Goal: Information Seeking & Learning: Learn about a topic

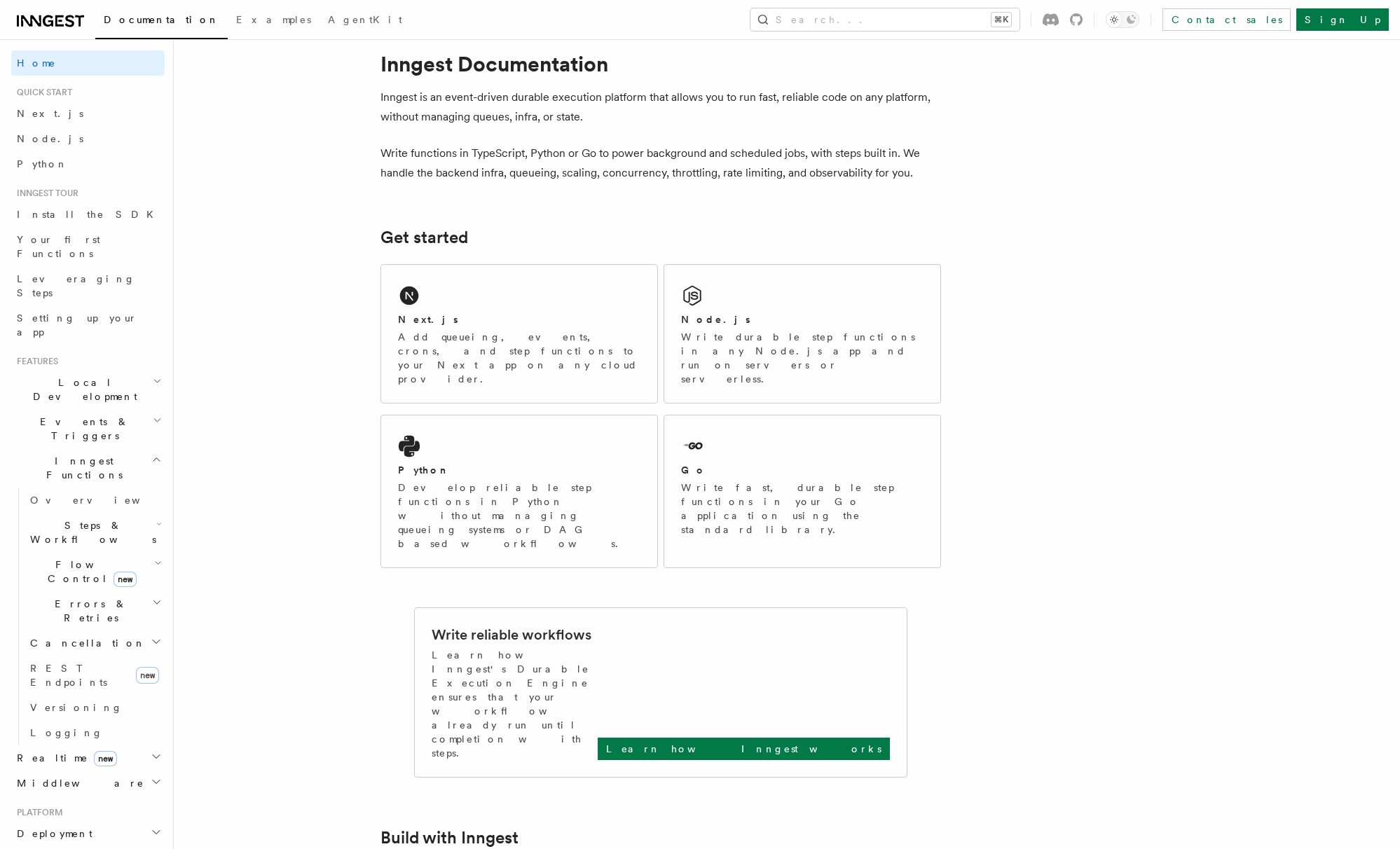
scroll to position [32, 0]
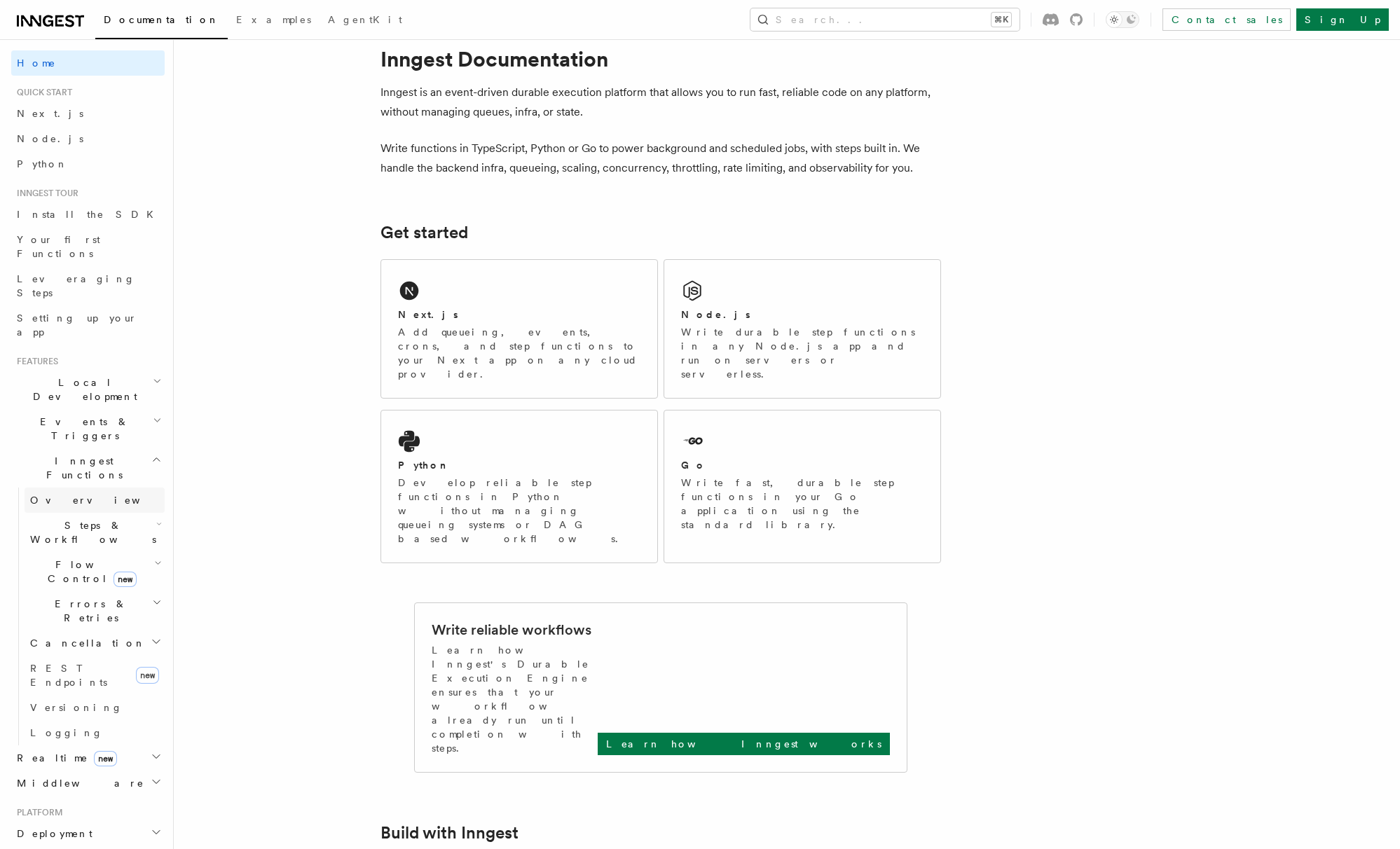
click at [77, 487] on link "Overview" at bounding box center [95, 500] width 140 height 25
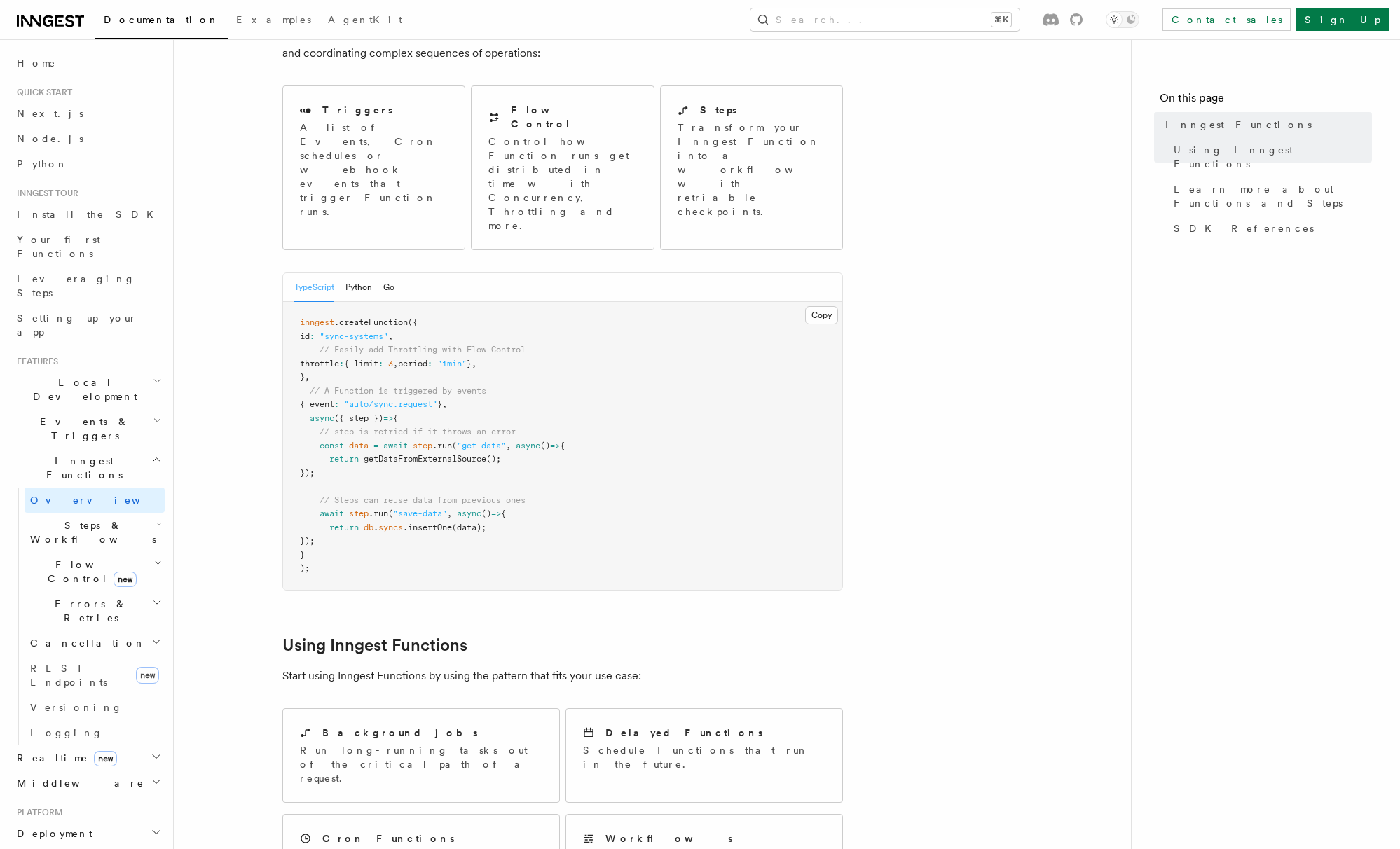
scroll to position [126, 0]
click at [59, 518] on span "Steps & Workflows" at bounding box center [90, 532] width 132 height 28
click at [60, 559] on span "Overview" at bounding box center [115, 565] width 145 height 11
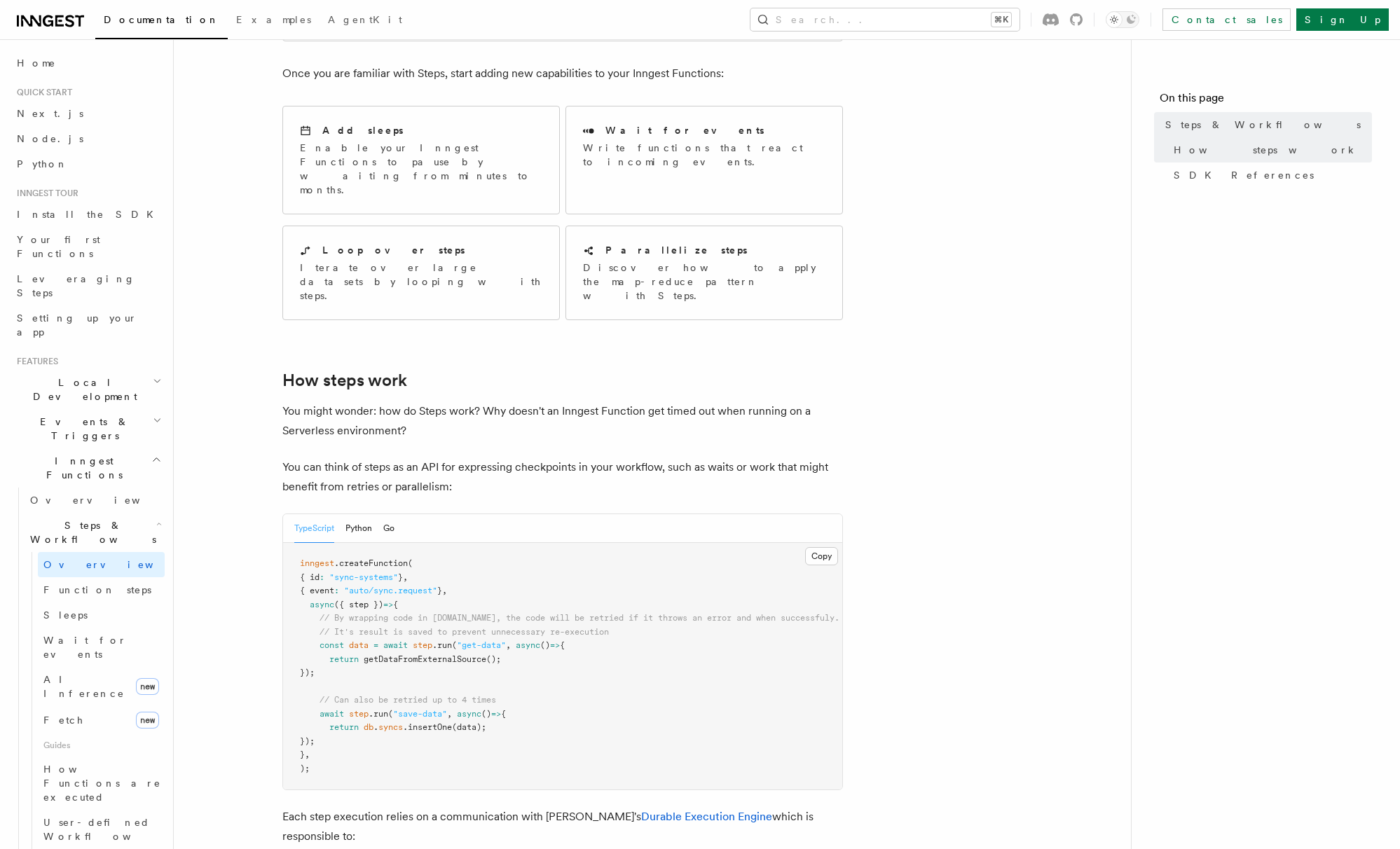
scroll to position [247, 0]
click at [97, 583] on span "Function steps" at bounding box center [97, 589] width 108 height 14
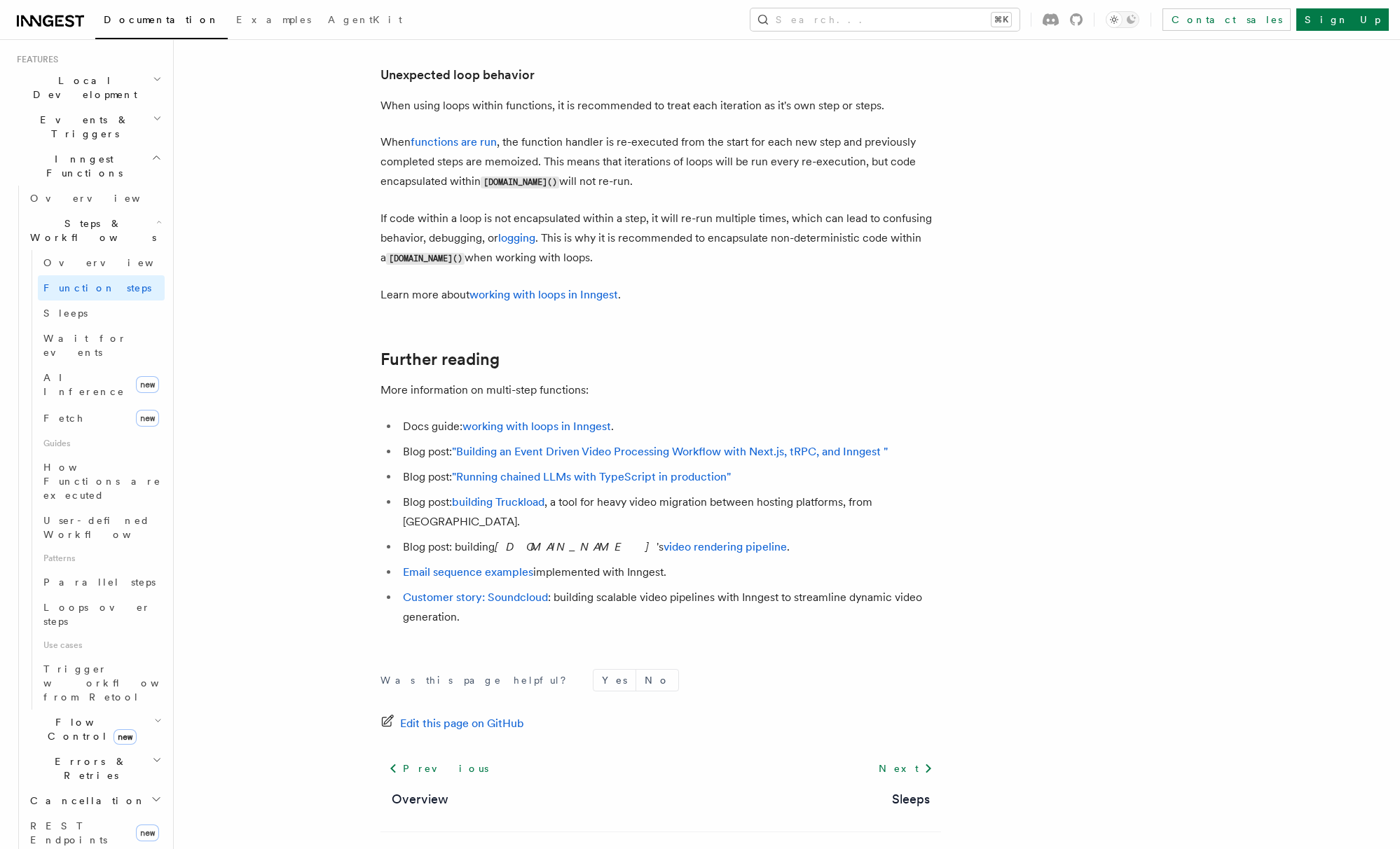
scroll to position [307, 0]
click at [51, 710] on span "Flow Control new" at bounding box center [89, 724] width 130 height 28
click at [56, 751] on span "Overview" at bounding box center [115, 757] width 145 height 11
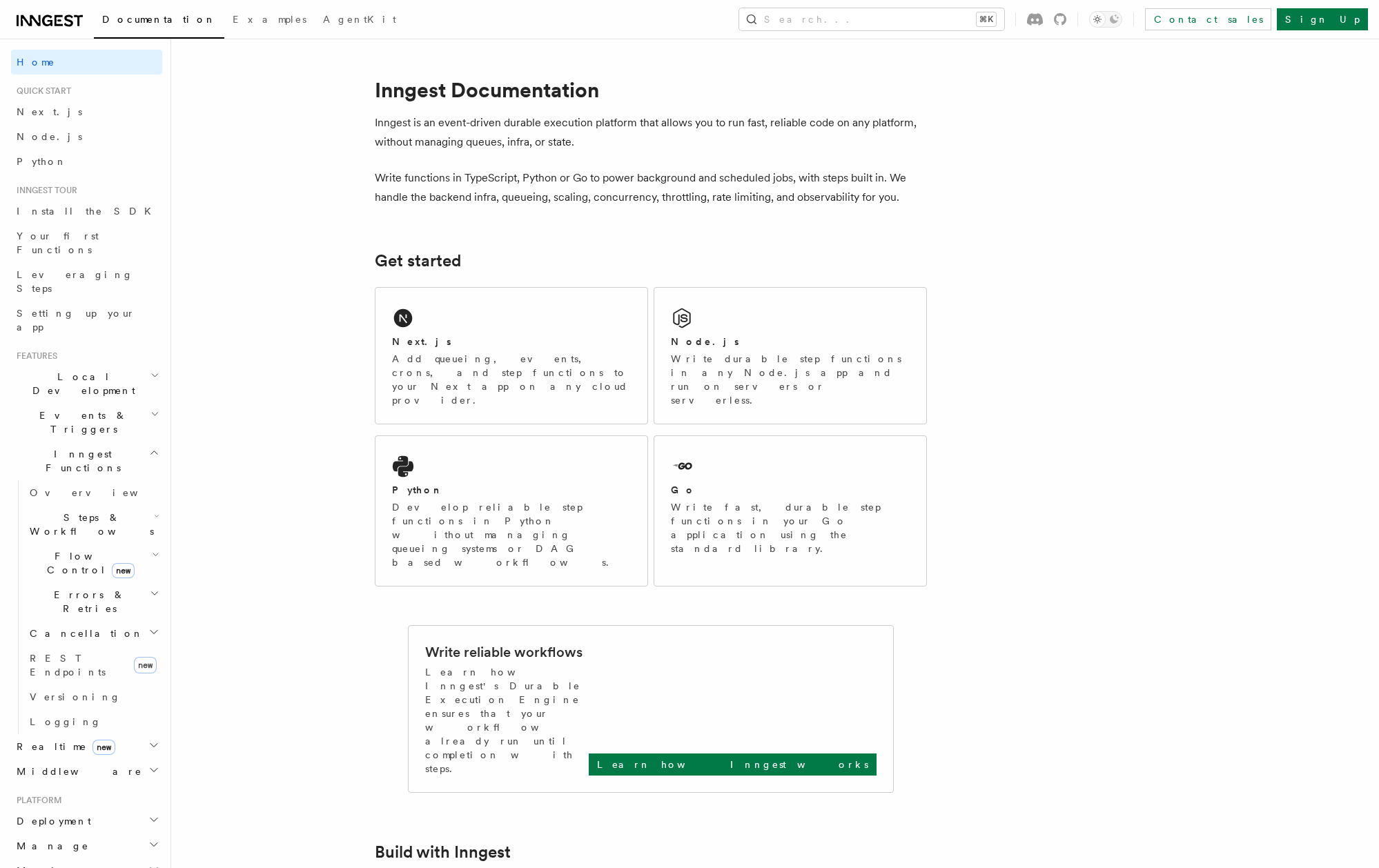
click at [55, 511] on span "Steps & Workflows" at bounding box center [89, 525] width 130 height 27
click at [55, 551] on span "Overview" at bounding box center [113, 557] width 142 height 11
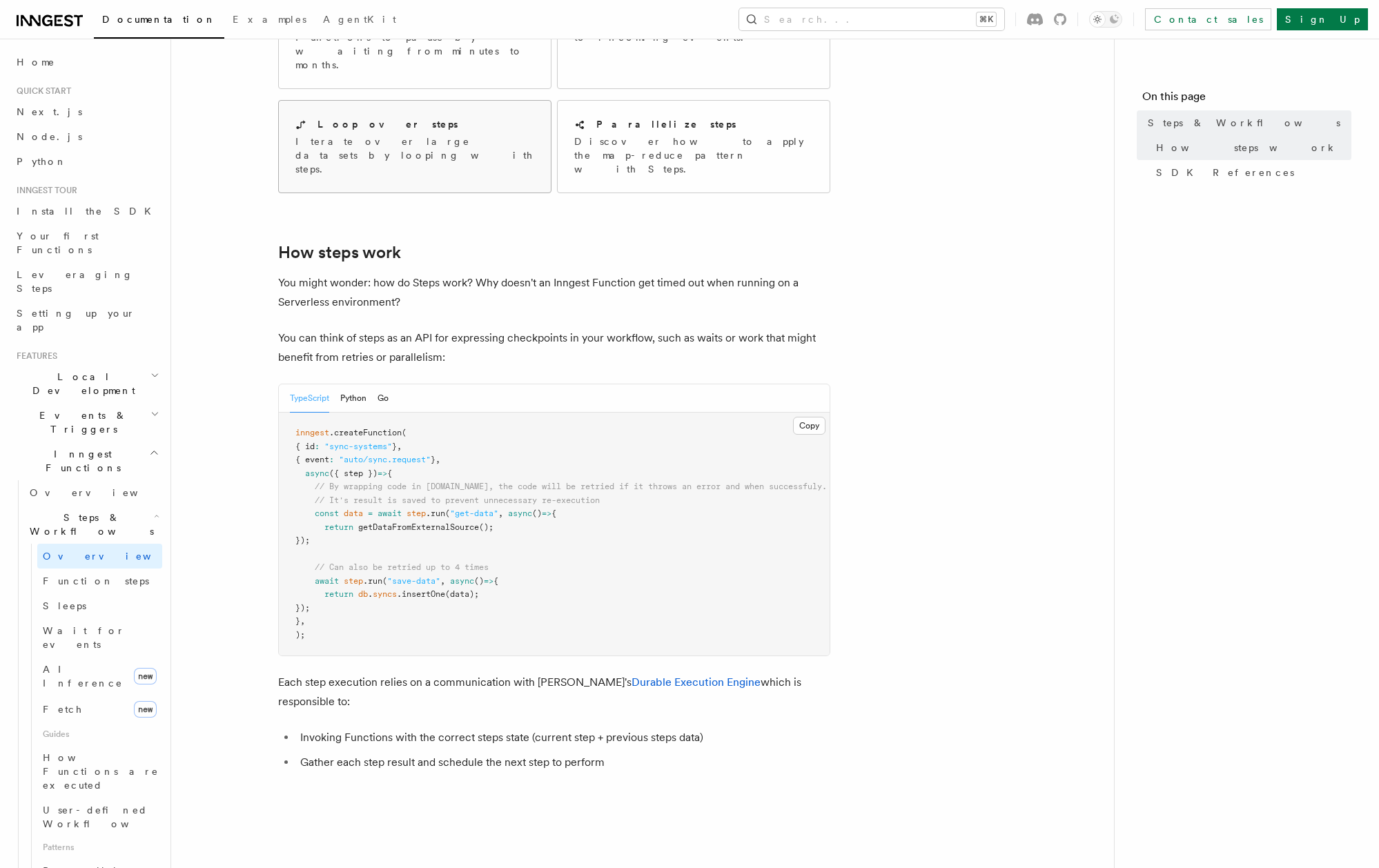
scroll to position [366, 0]
click at [430, 451] on span ""auto/sync.request"" at bounding box center [385, 456] width 92 height 10
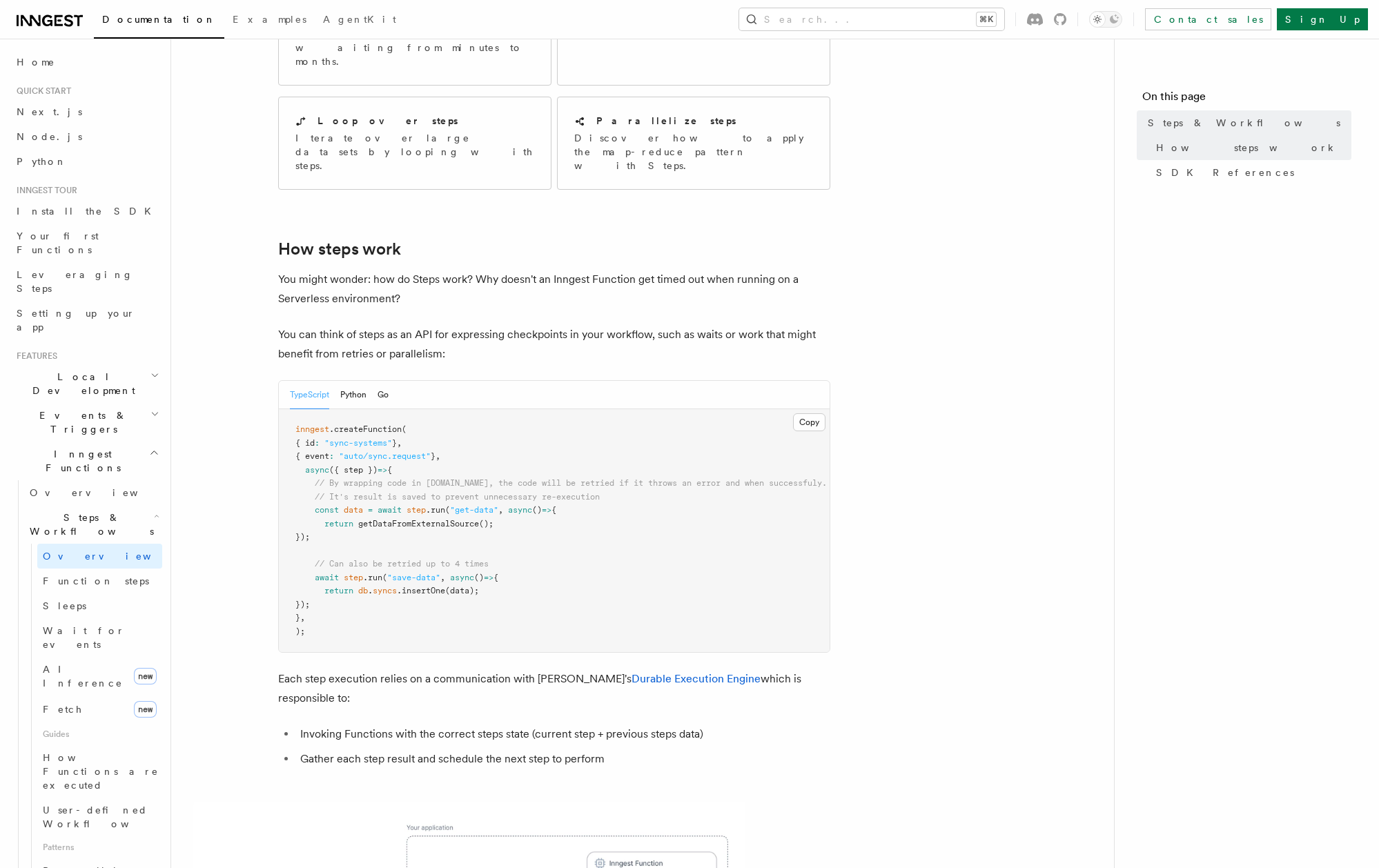
click at [462, 409] on pre "inngest .createFunction ( { id : "sync-systems" } , { event : "auto/sync.reques…" at bounding box center [554, 531] width 551 height 243
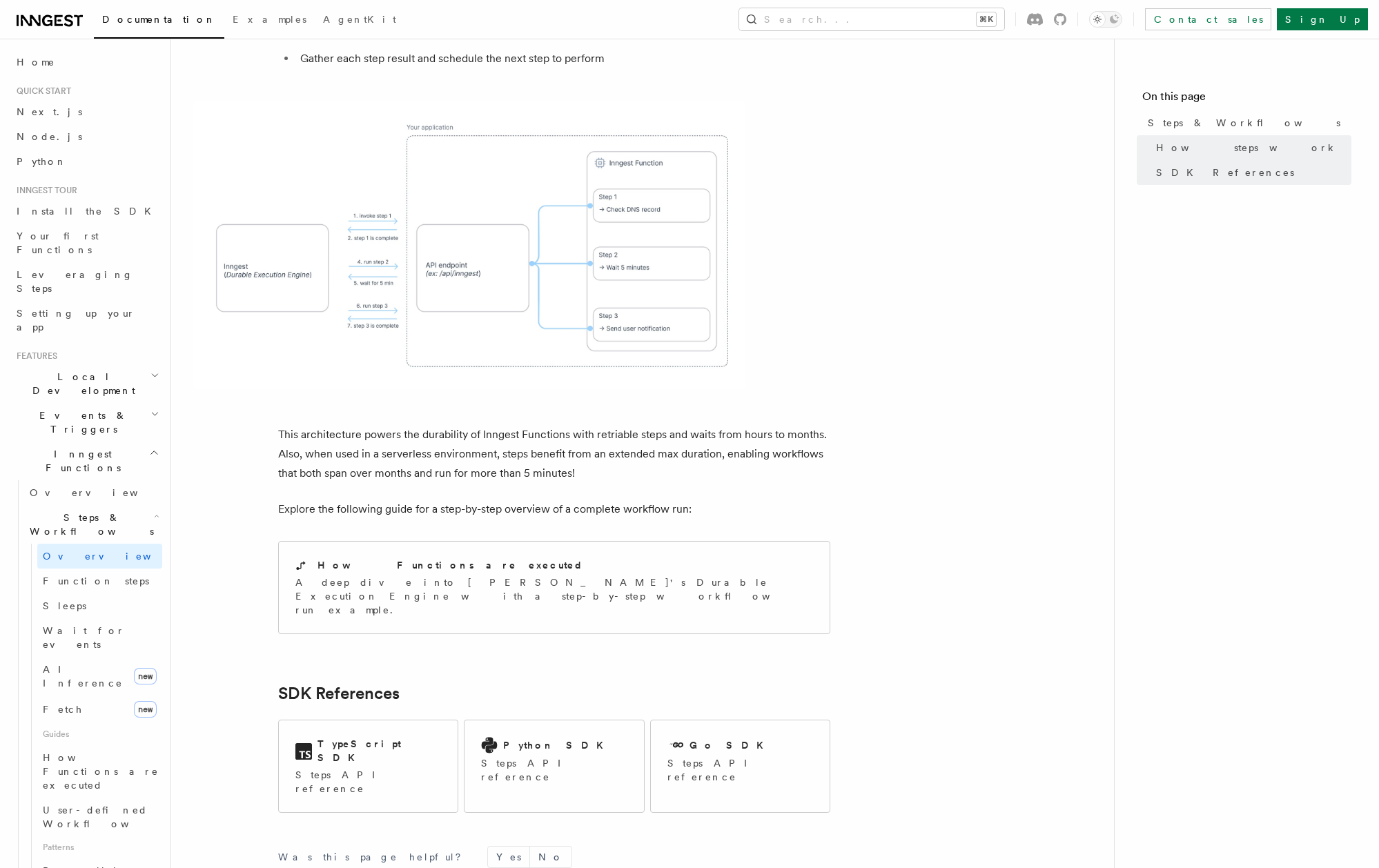
scroll to position [1071, 0]
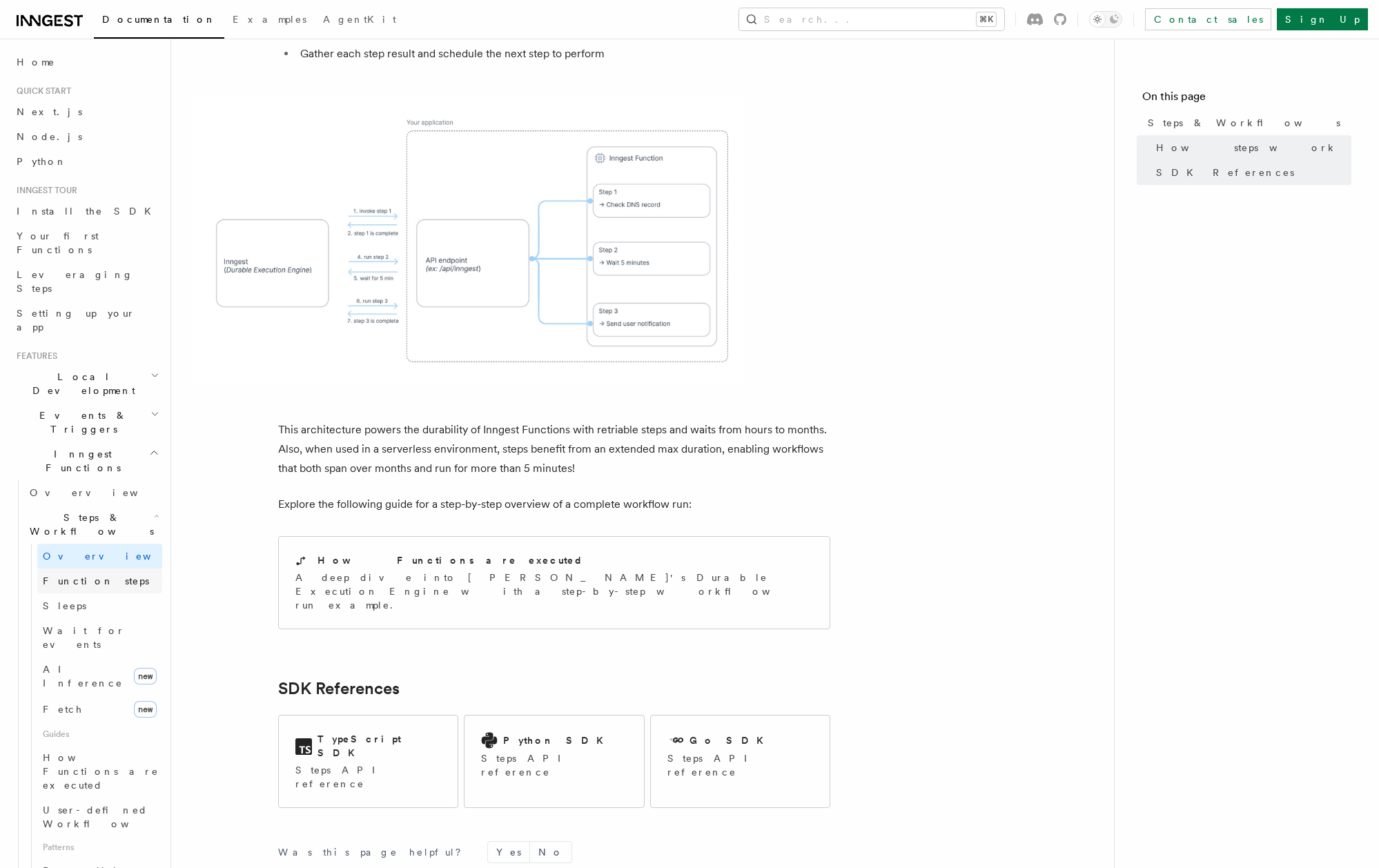
click at [88, 575] on span "Function steps" at bounding box center [96, 581] width 106 height 11
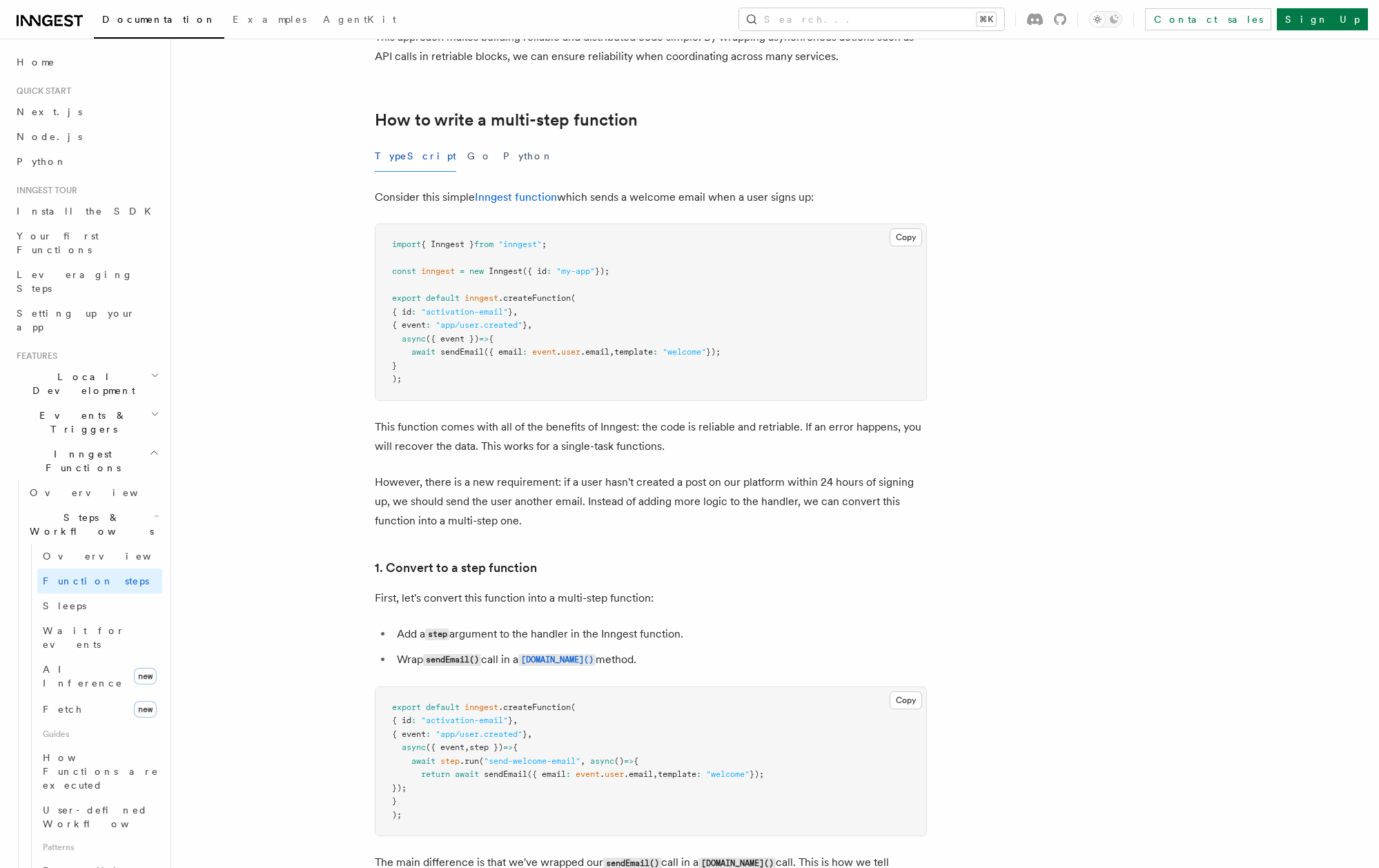
scroll to position [386, 0]
click at [95, 657] on link "AI Inference new" at bounding box center [99, 677] width 125 height 39
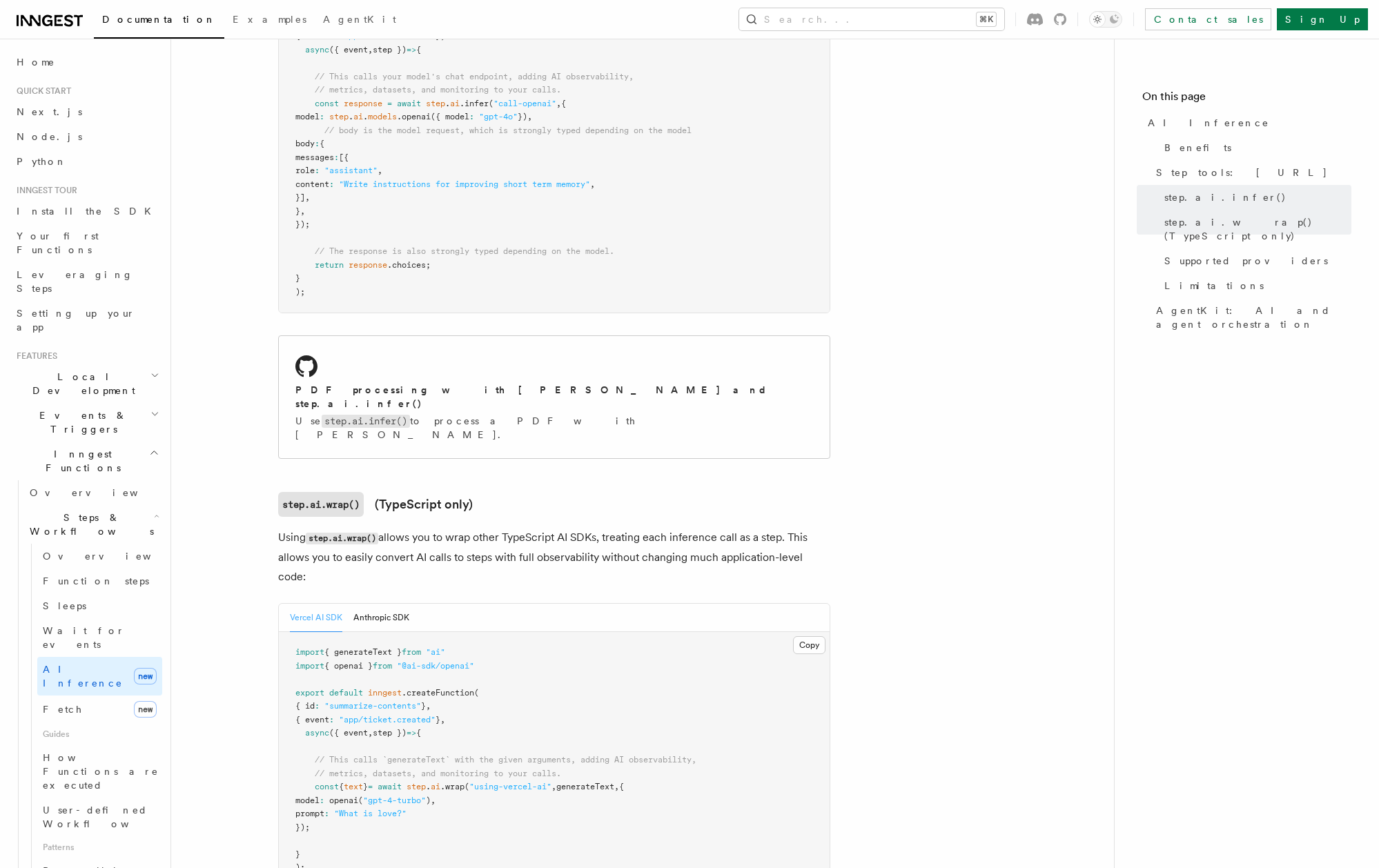
scroll to position [921, 0]
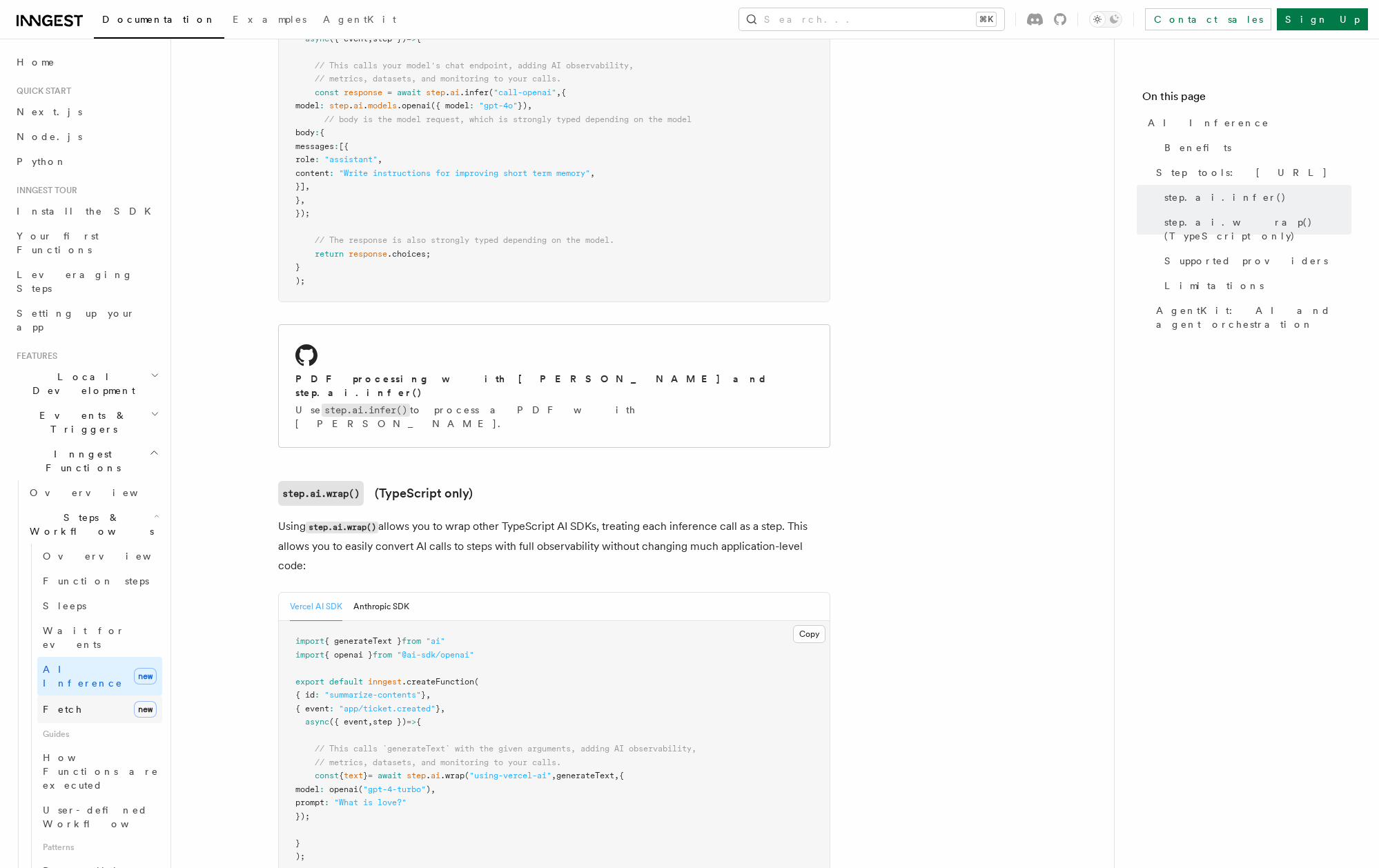
click at [92, 696] on link "Fetch new" at bounding box center [99, 710] width 125 height 27
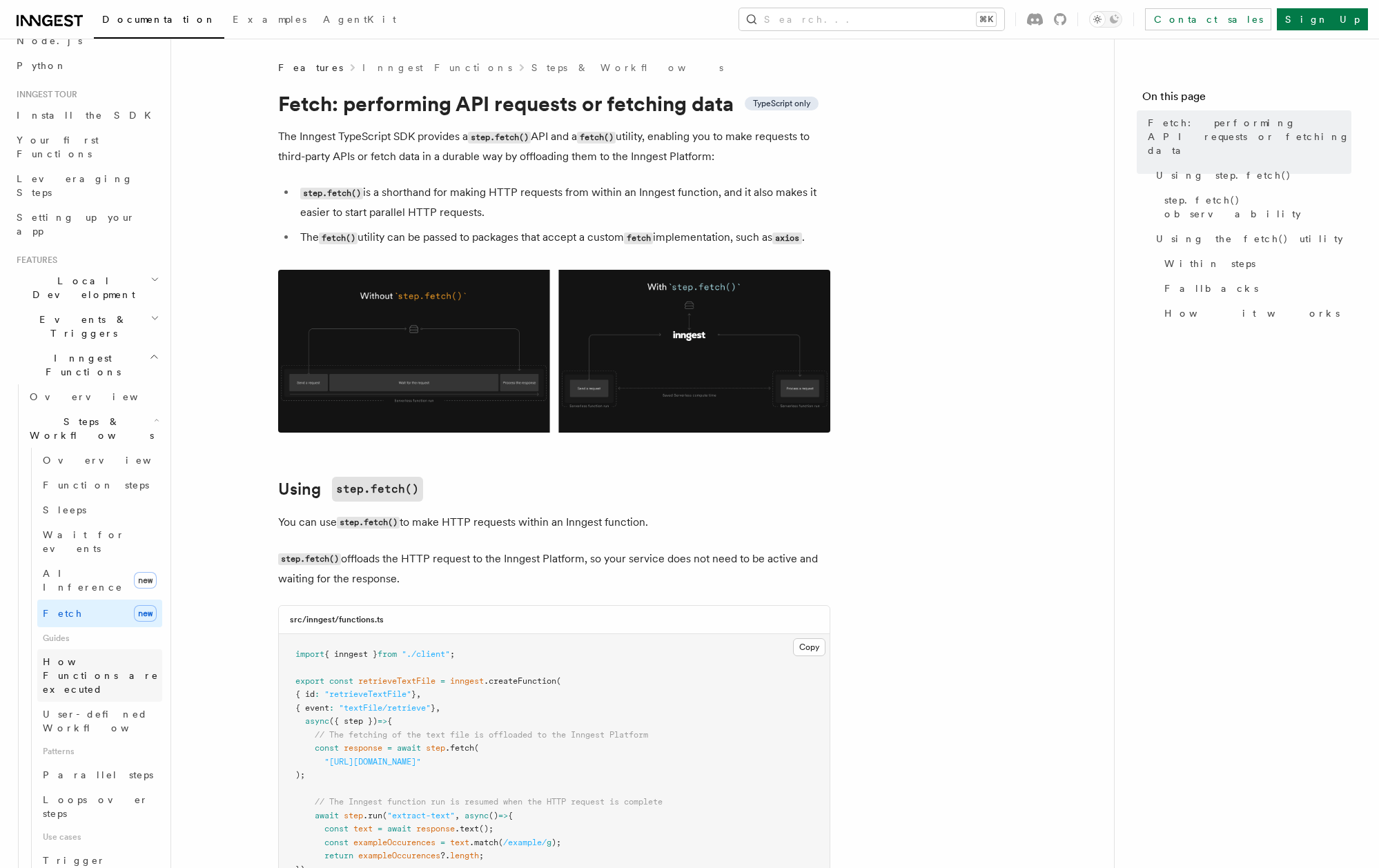
scroll to position [97, 0]
click at [72, 836] on span "Trigger workflows from Retool" at bounding box center [118, 873] width 152 height 39
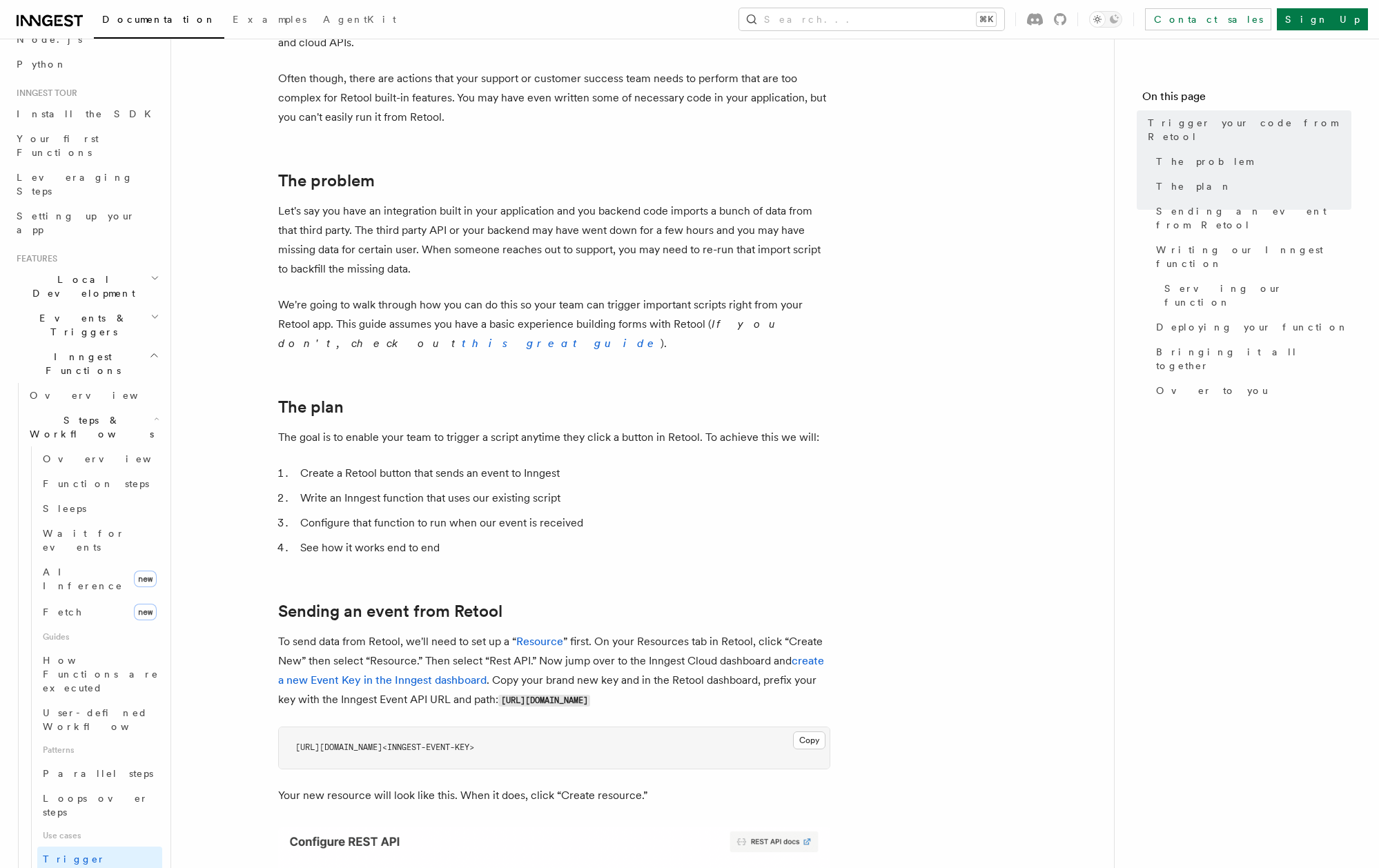
scroll to position [136, 0]
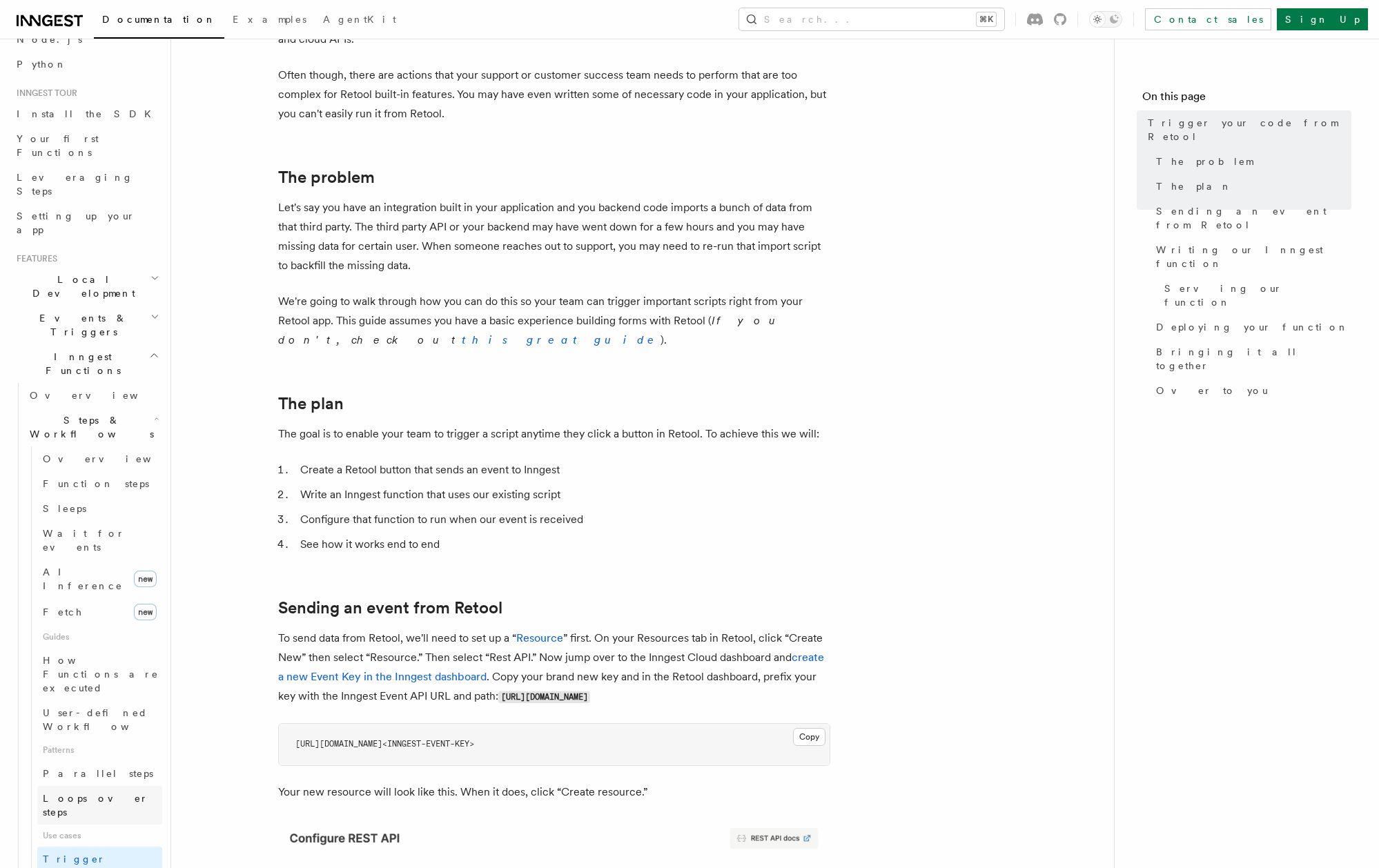
click at [90, 786] on link "Loops over steps" at bounding box center [99, 805] width 125 height 39
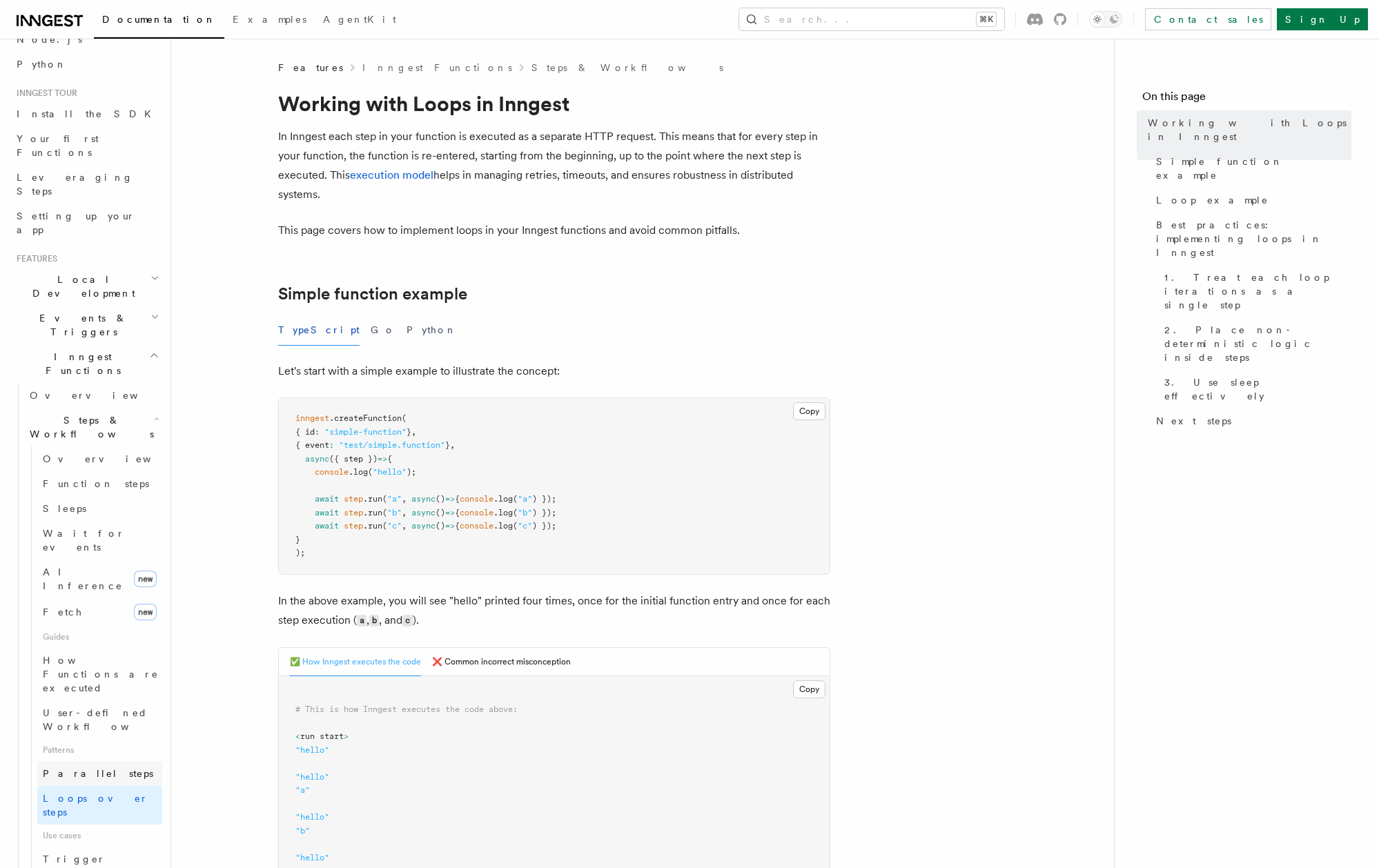
click at [84, 761] on link "Parallel steps" at bounding box center [99, 773] width 125 height 25
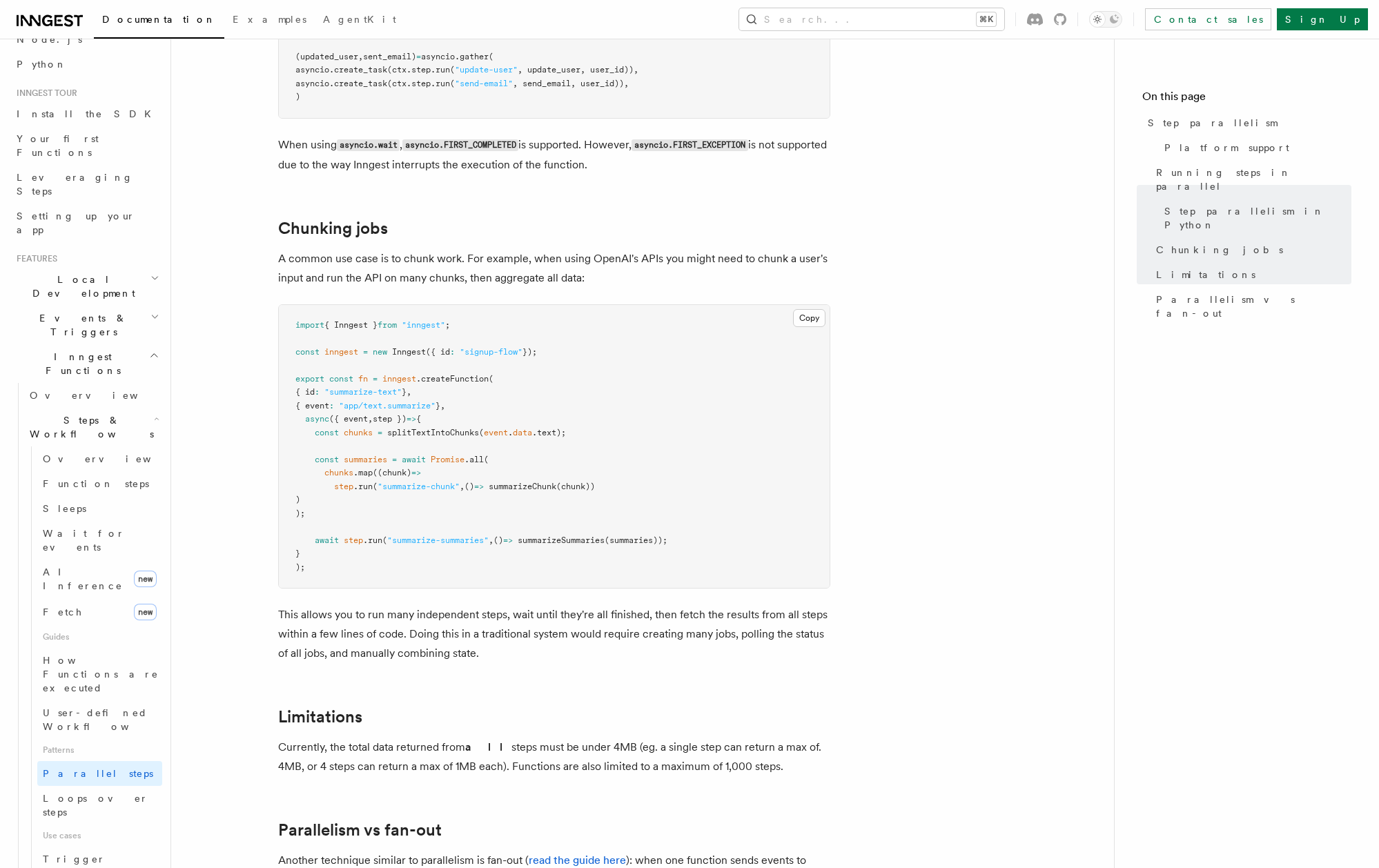
scroll to position [1779, 0]
click at [345, 346] on span "inngest" at bounding box center [341, 351] width 34 height 10
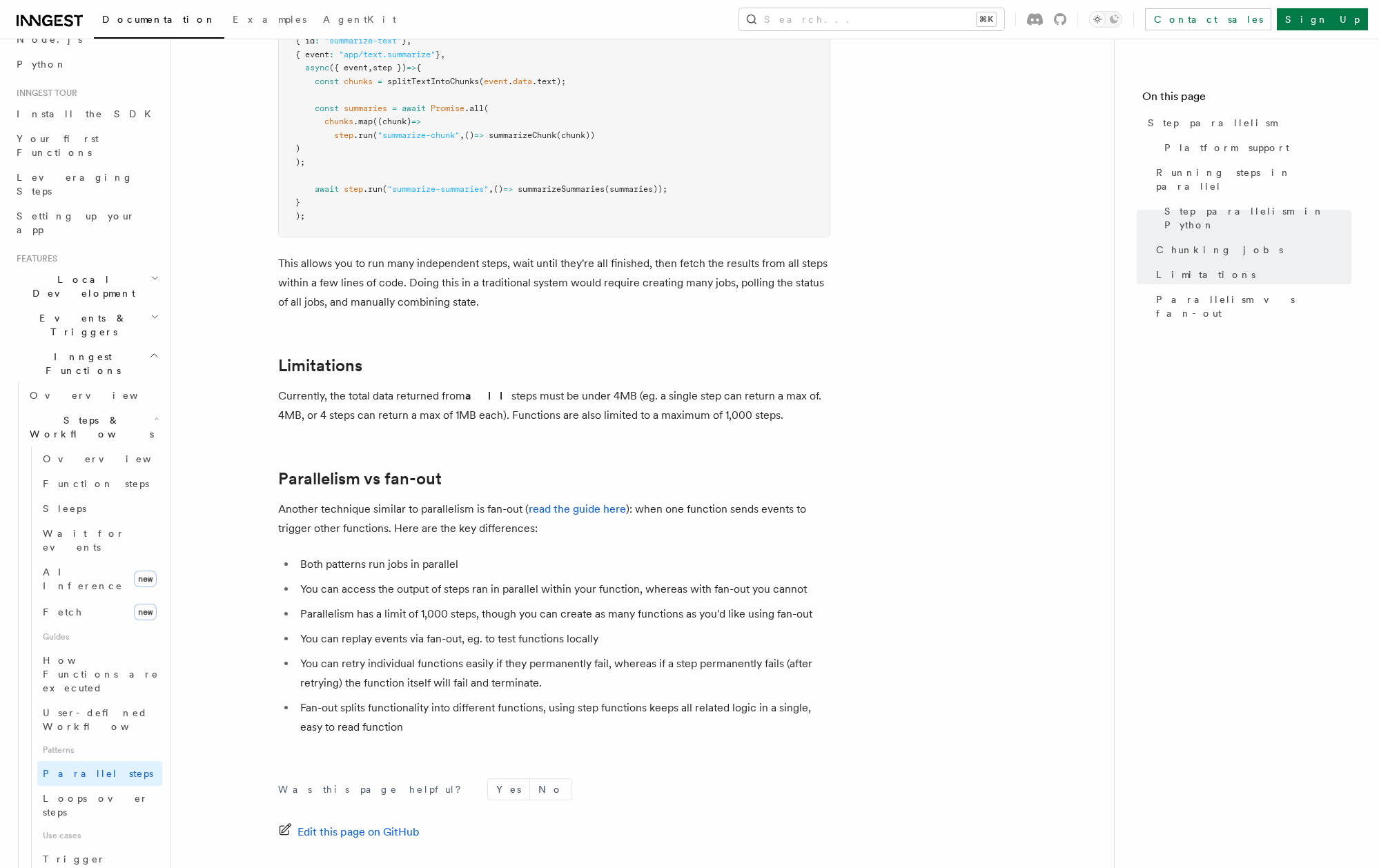
scroll to position [2252, 0]
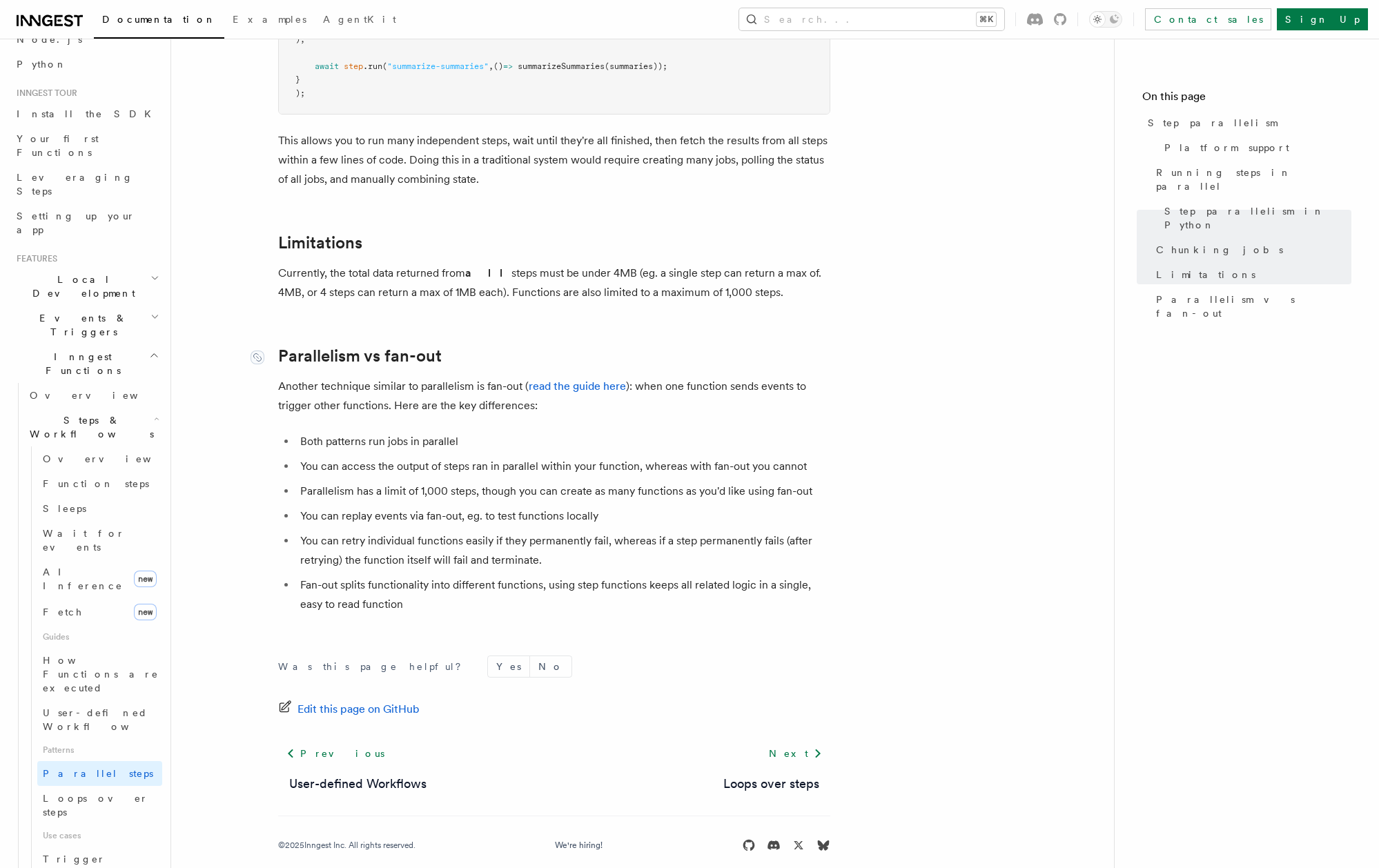
click at [345, 347] on link "Parallelism vs fan-out" at bounding box center [360, 356] width 163 height 19
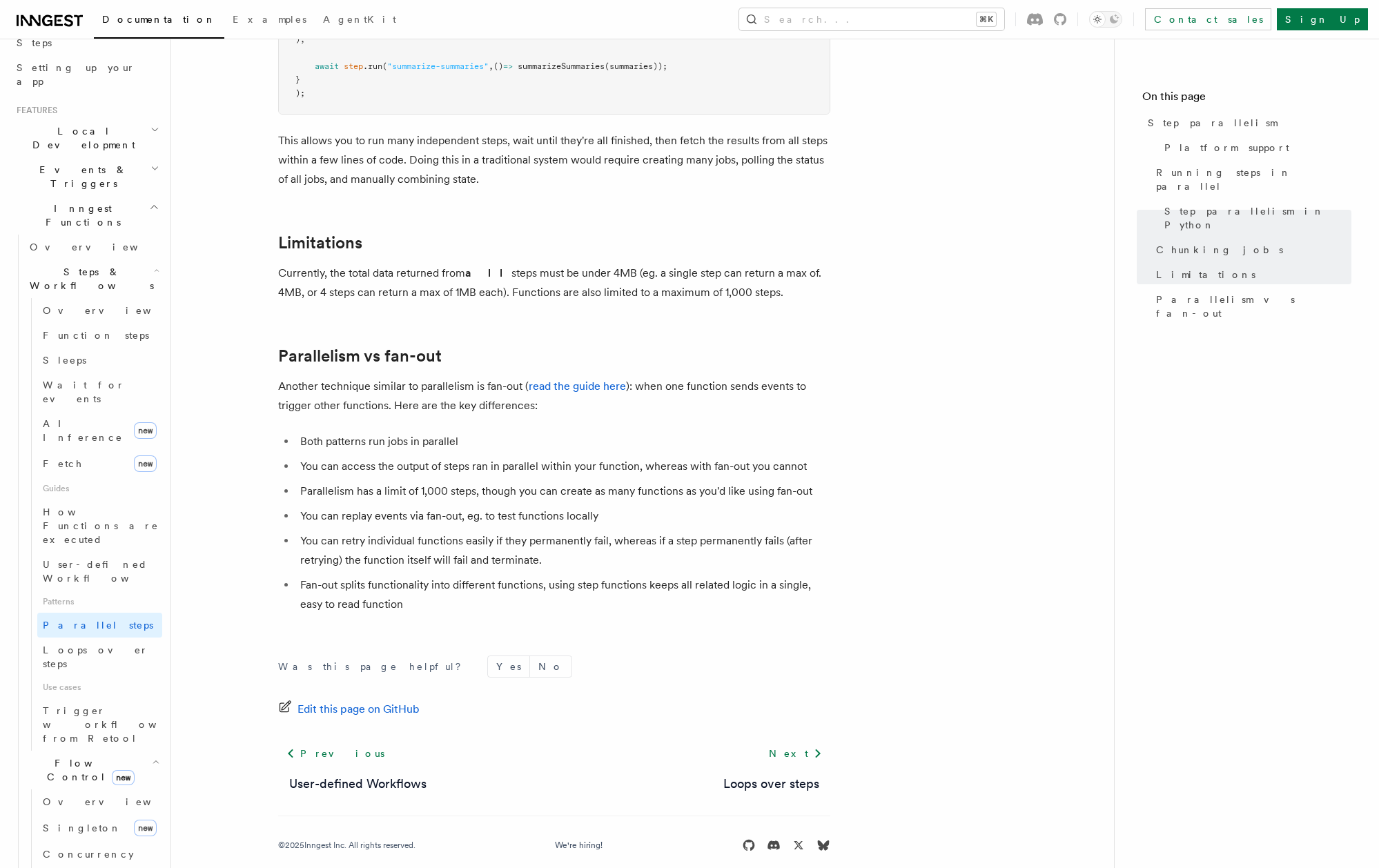
scroll to position [314, 0]
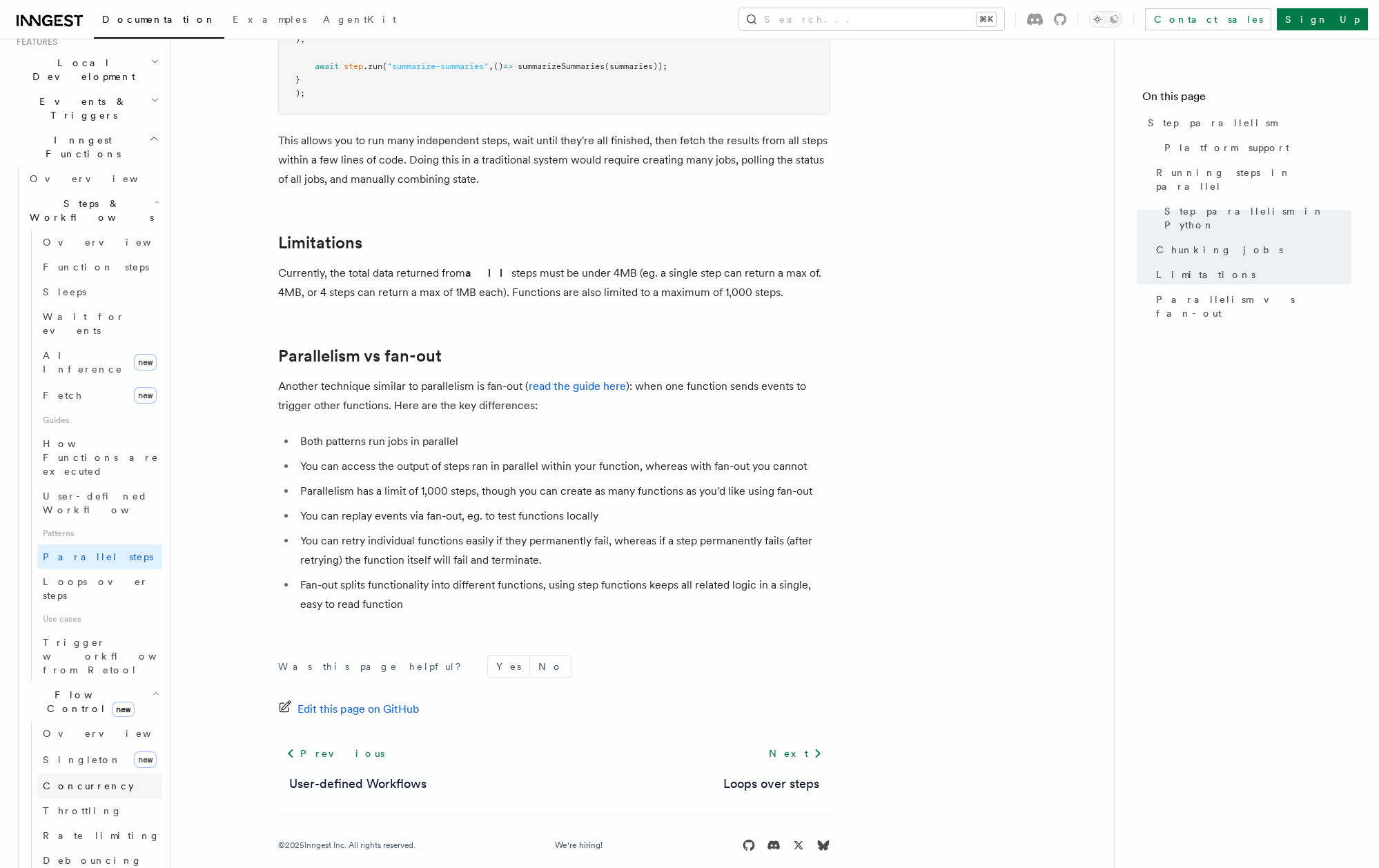
click at [79, 779] on span "Concurrency" at bounding box center [88, 785] width 91 height 14
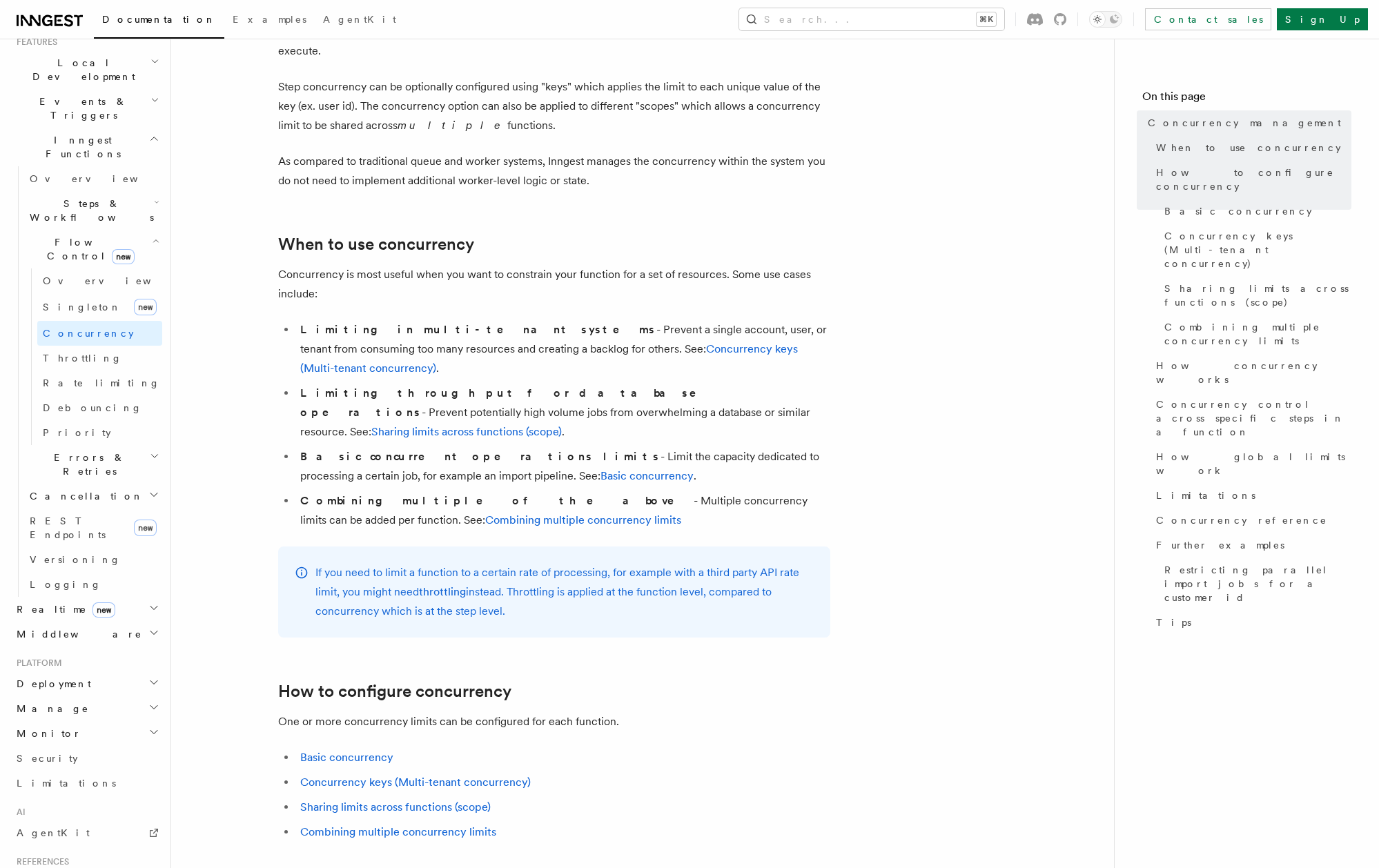
scroll to position [123, 0]
click at [29, 603] on span "Realtime new" at bounding box center [64, 609] width 105 height 14
click at [31, 628] on span "Overview" at bounding box center [101, 634] width 142 height 11
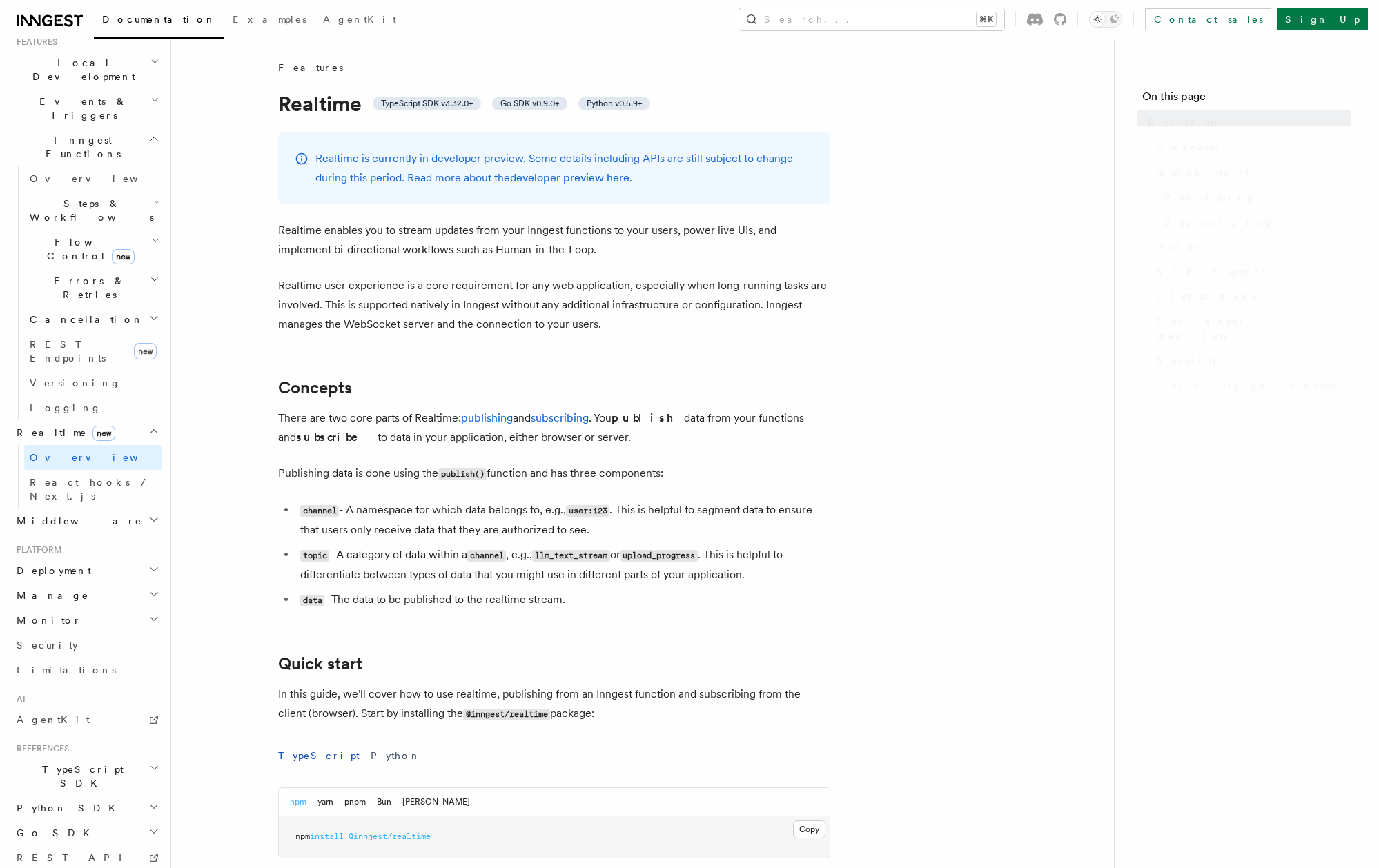
scroll to position [313, 0]
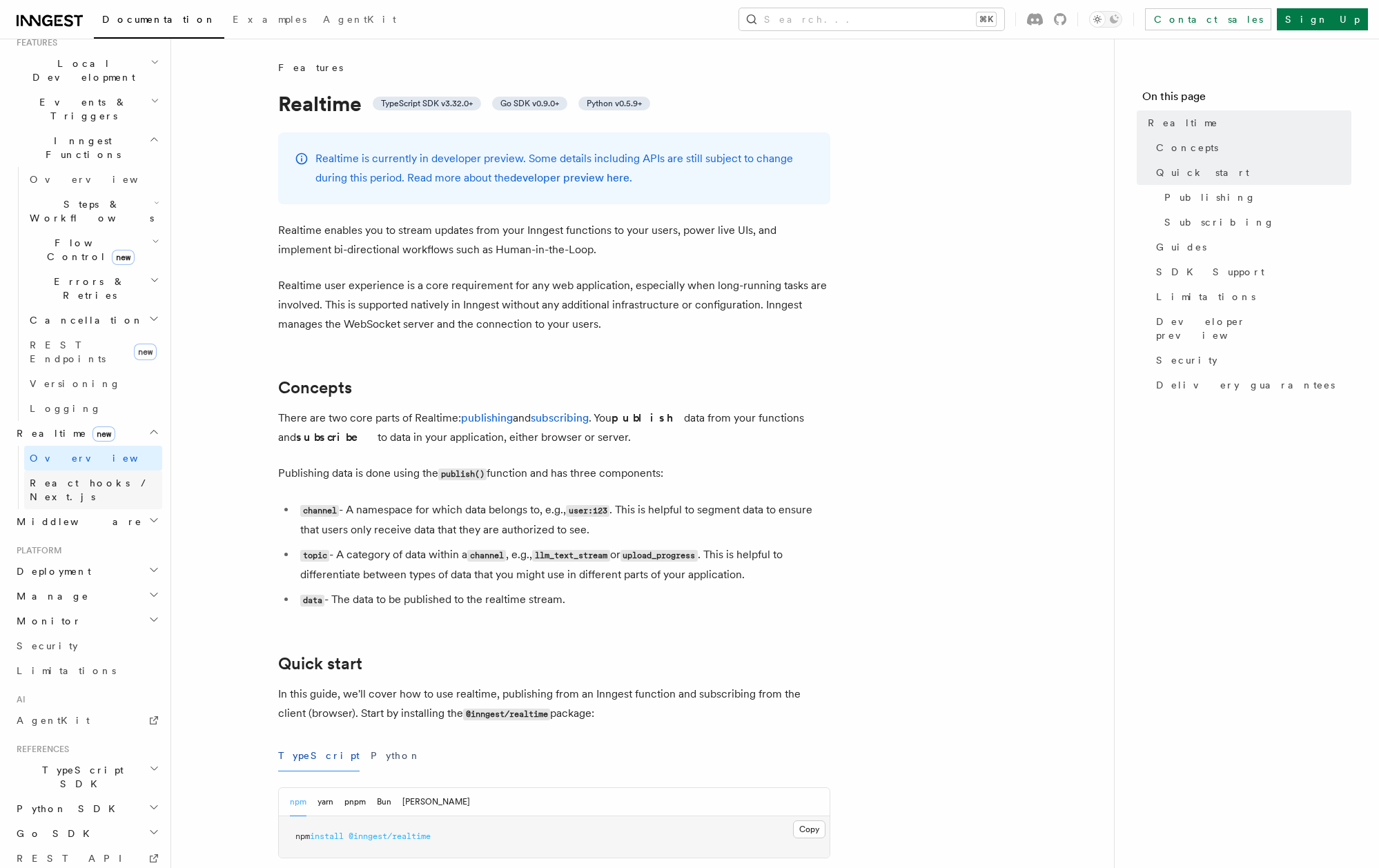
click at [56, 478] on span "React hooks / Next.js" at bounding box center [91, 490] width 122 height 25
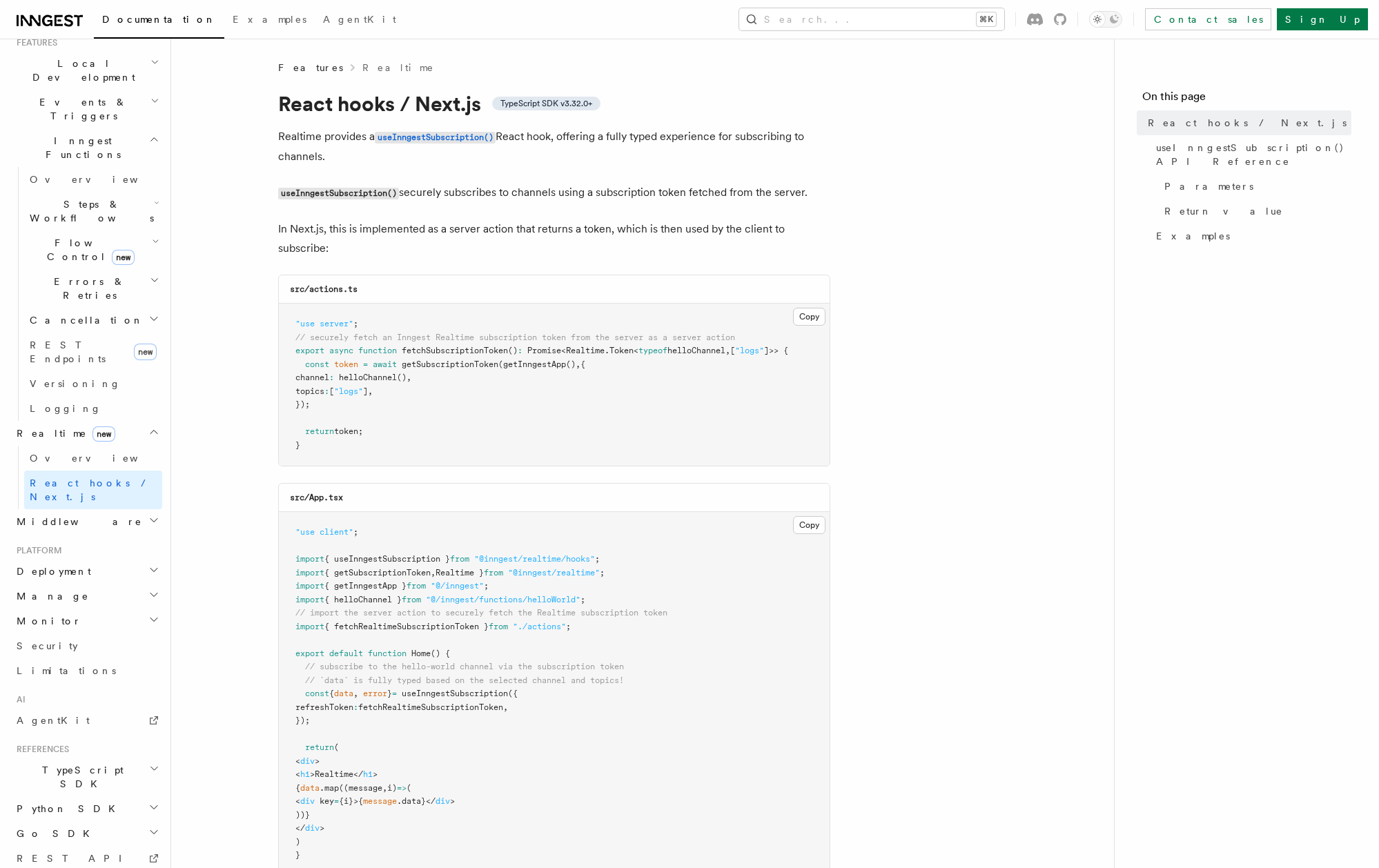
click at [55, 509] on h2 "Middleware" at bounding box center [87, 521] width 151 height 25
click at [55, 566] on span "Creating middleware" at bounding box center [89, 578] width 117 height 25
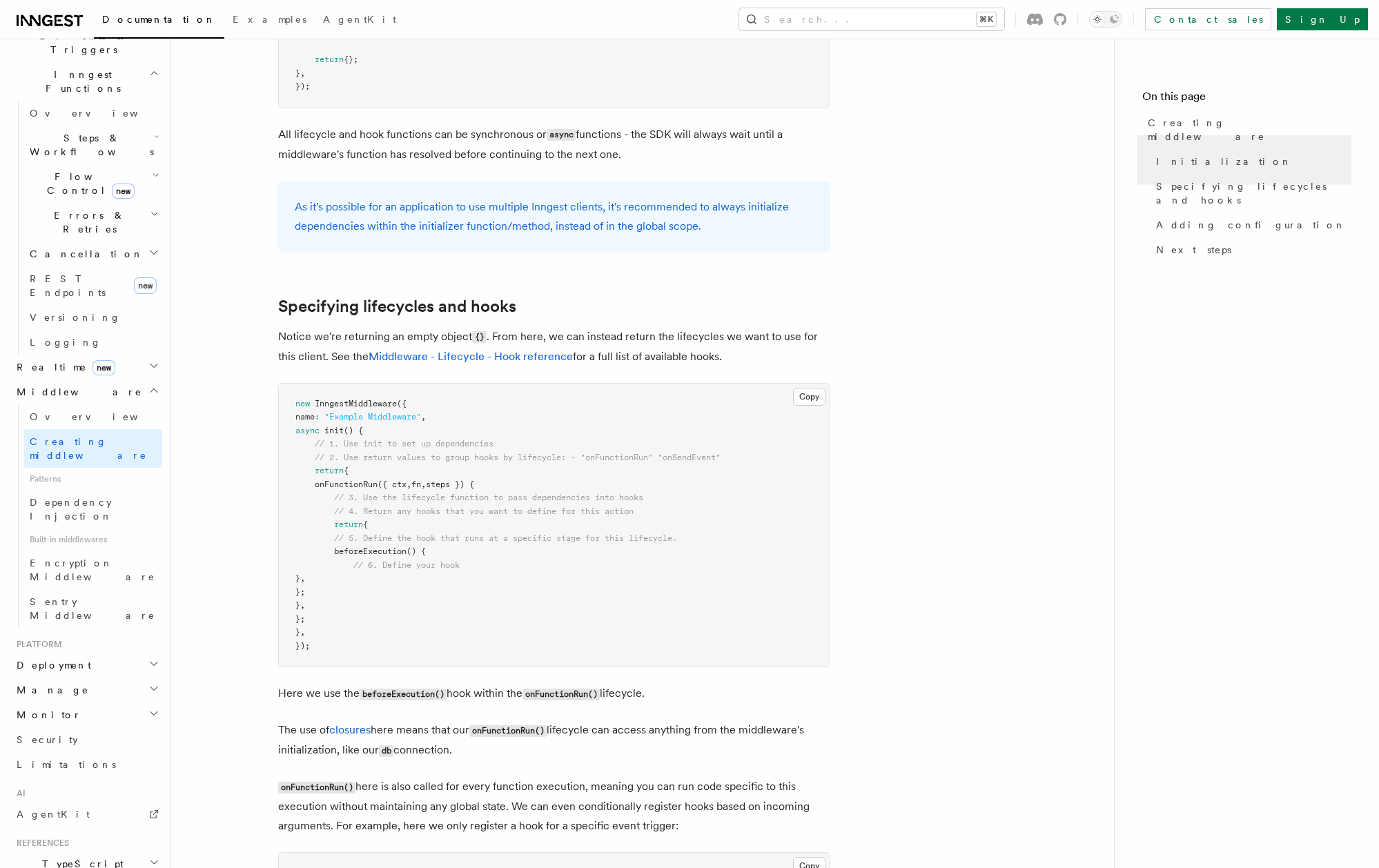
scroll to position [382, 0]
click at [65, 656] on span "Deployment" at bounding box center [51, 662] width 80 height 14
click at [65, 770] on span "Event keys" at bounding box center [80, 775] width 100 height 11
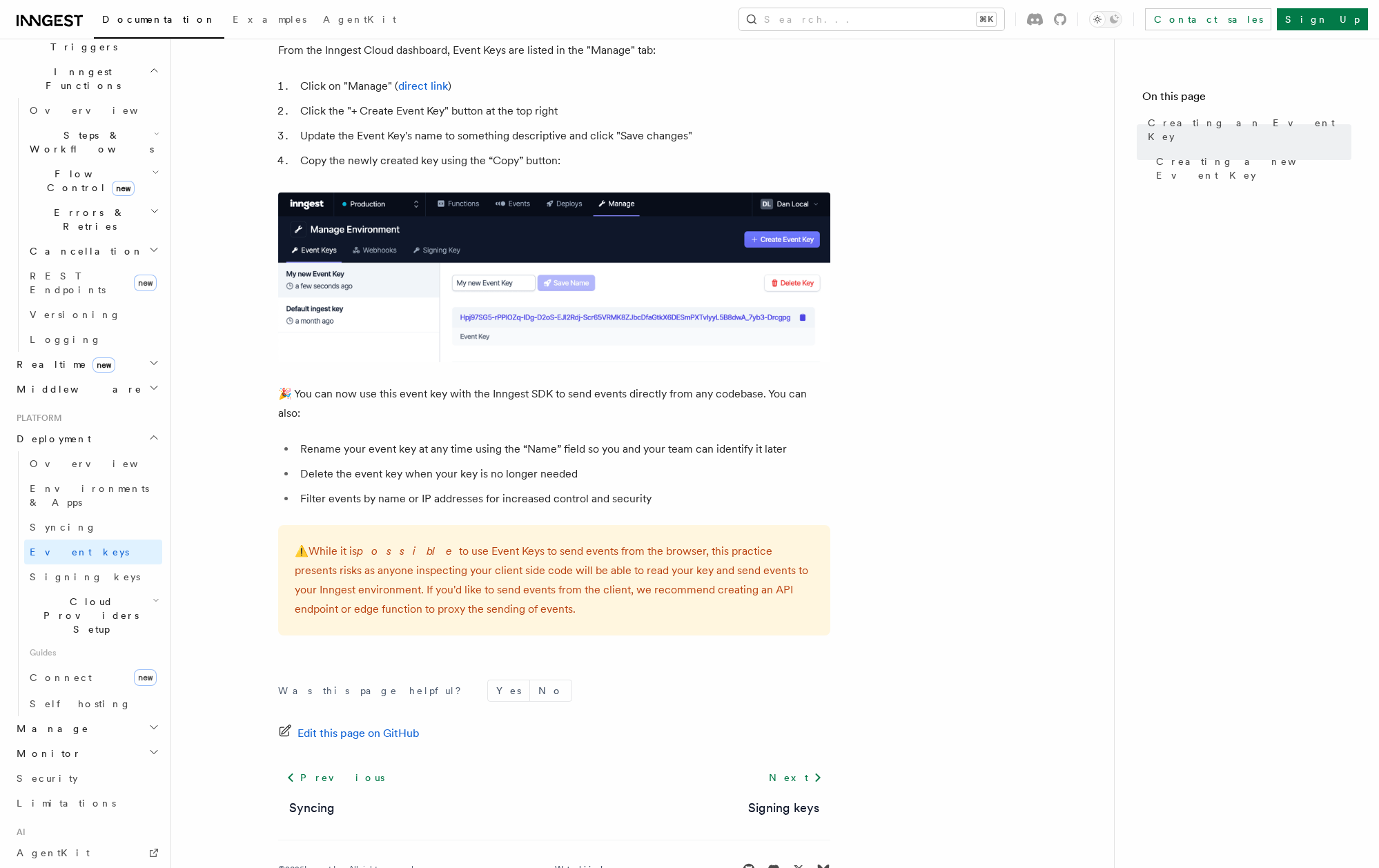
scroll to position [690, 0]
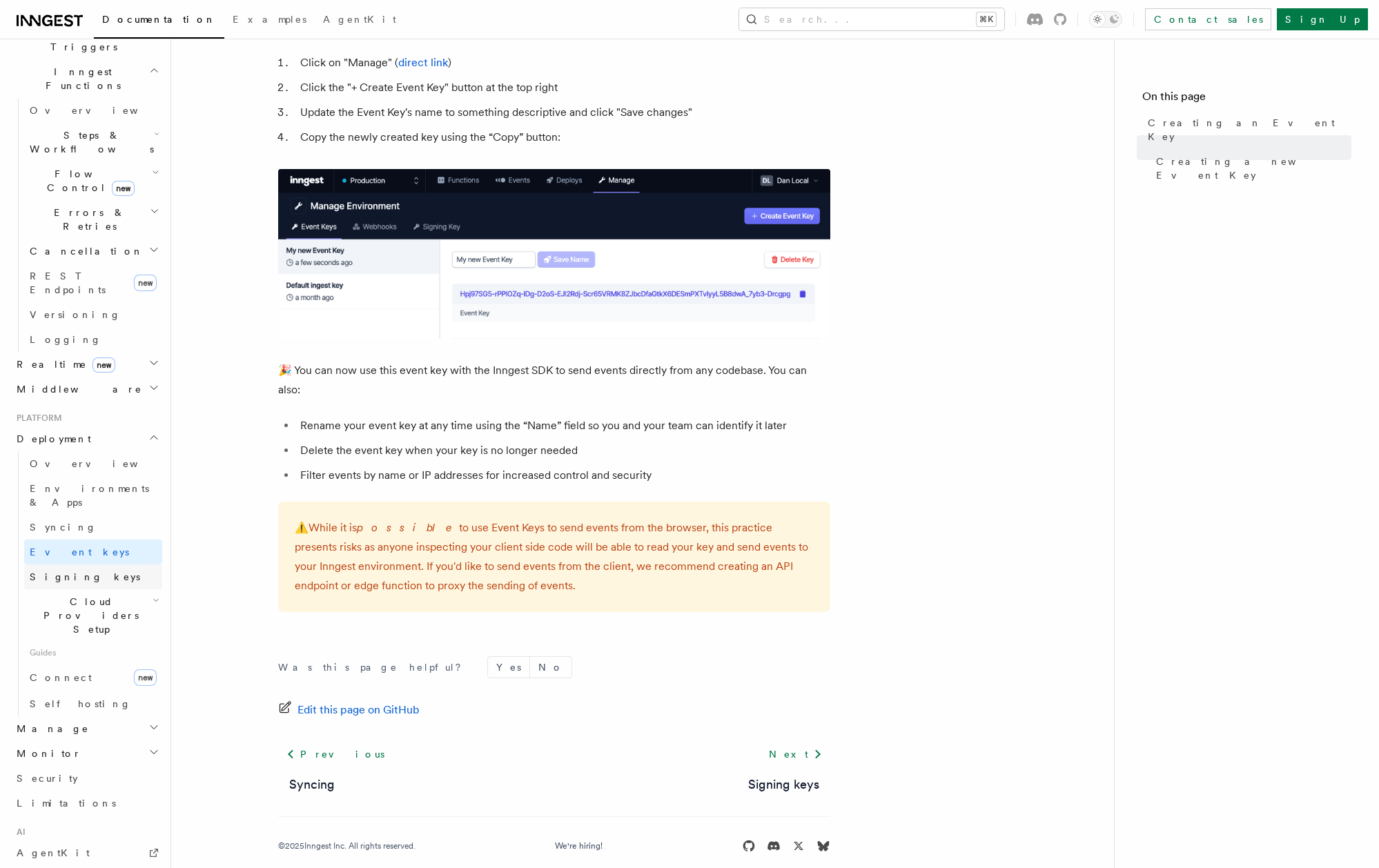
click at [44, 571] on span "Signing keys" at bounding box center [84, 577] width 110 height 11
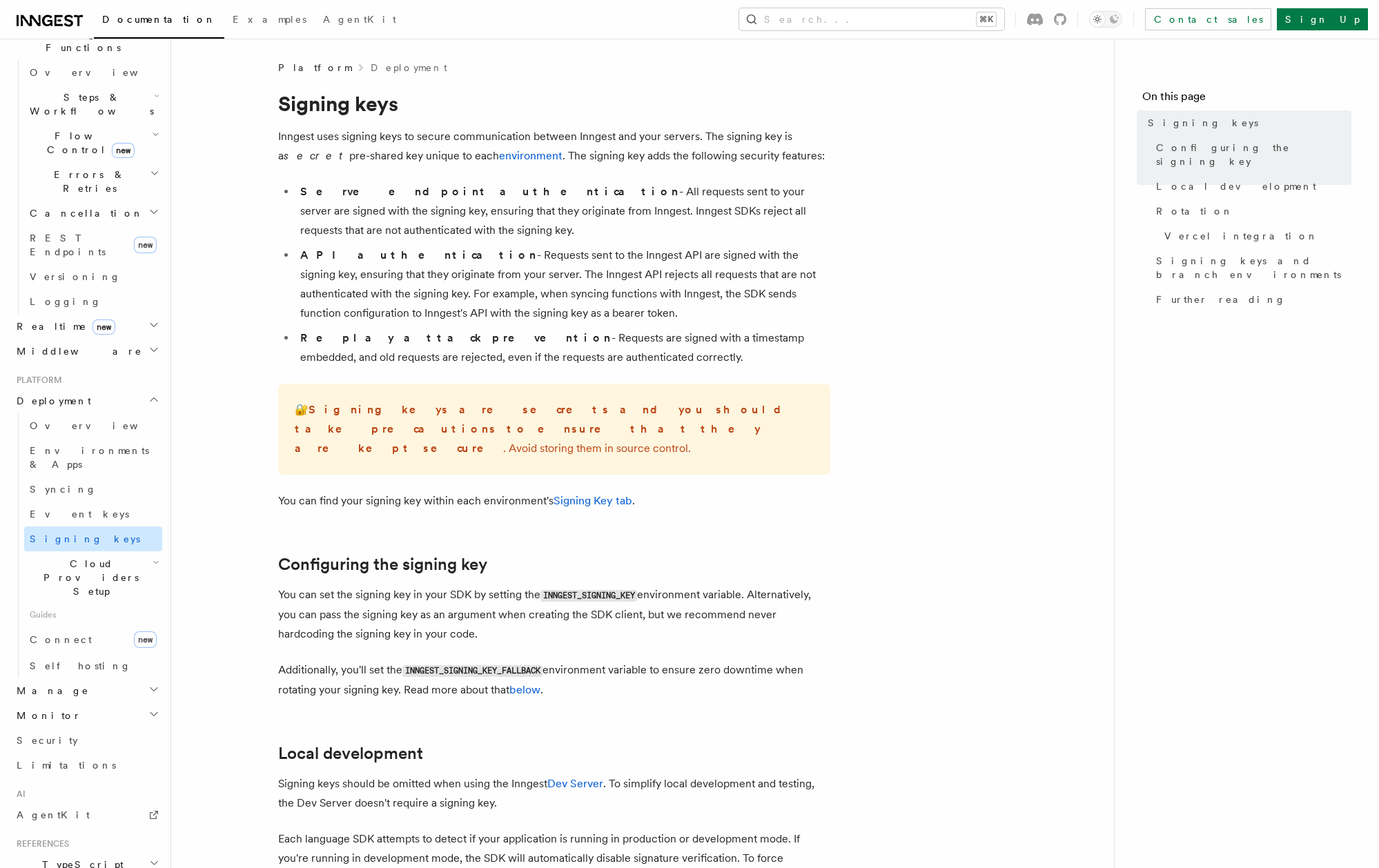
scroll to position [422, 0]
click at [51, 633] on span "Connect" at bounding box center [60, 639] width 62 height 11
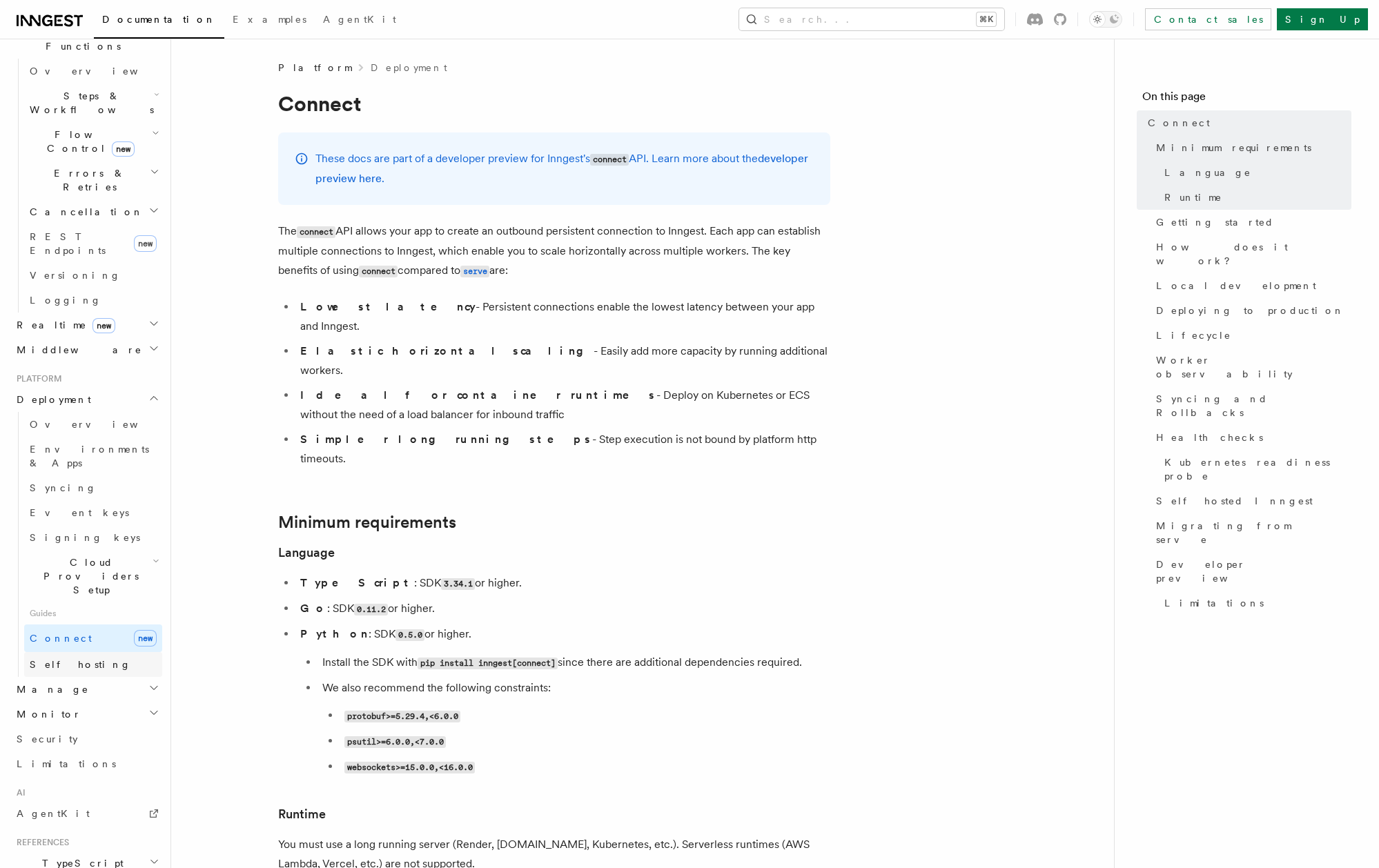
click at [48, 652] on link "Self hosting" at bounding box center [93, 664] width 138 height 25
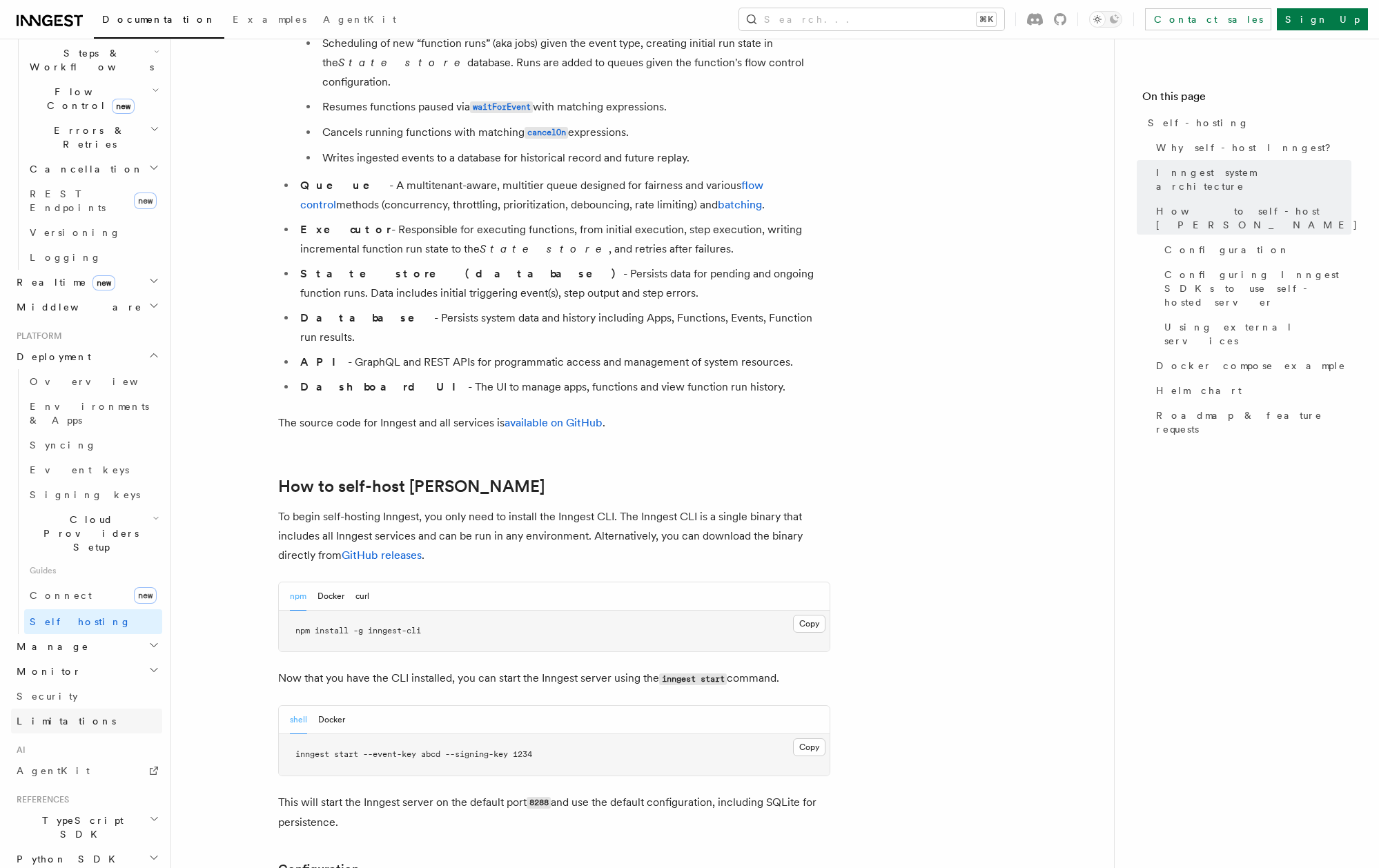
scroll to position [487, 0]
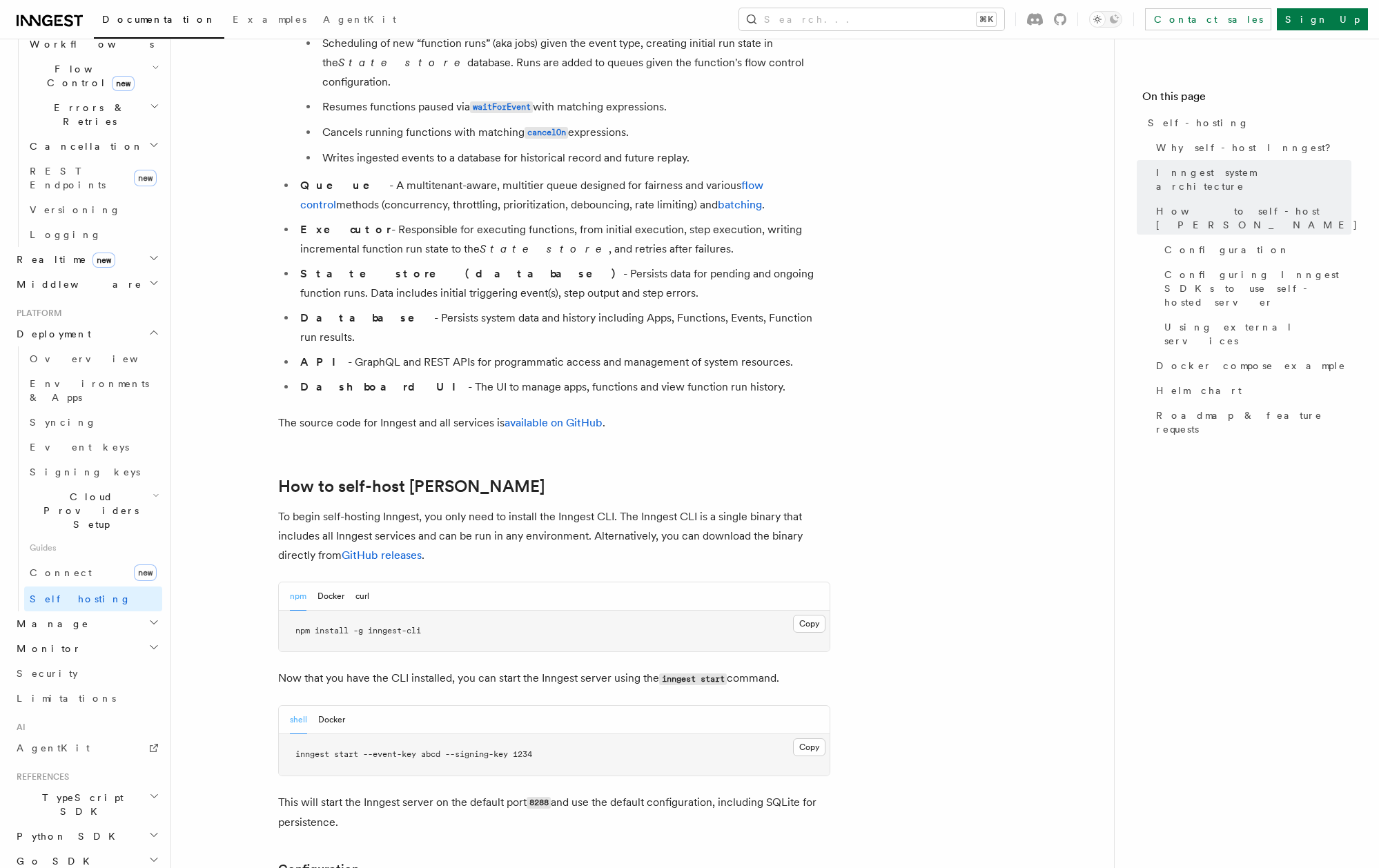
click at [81, 611] on h2 "Manage" at bounding box center [87, 623] width 151 height 25
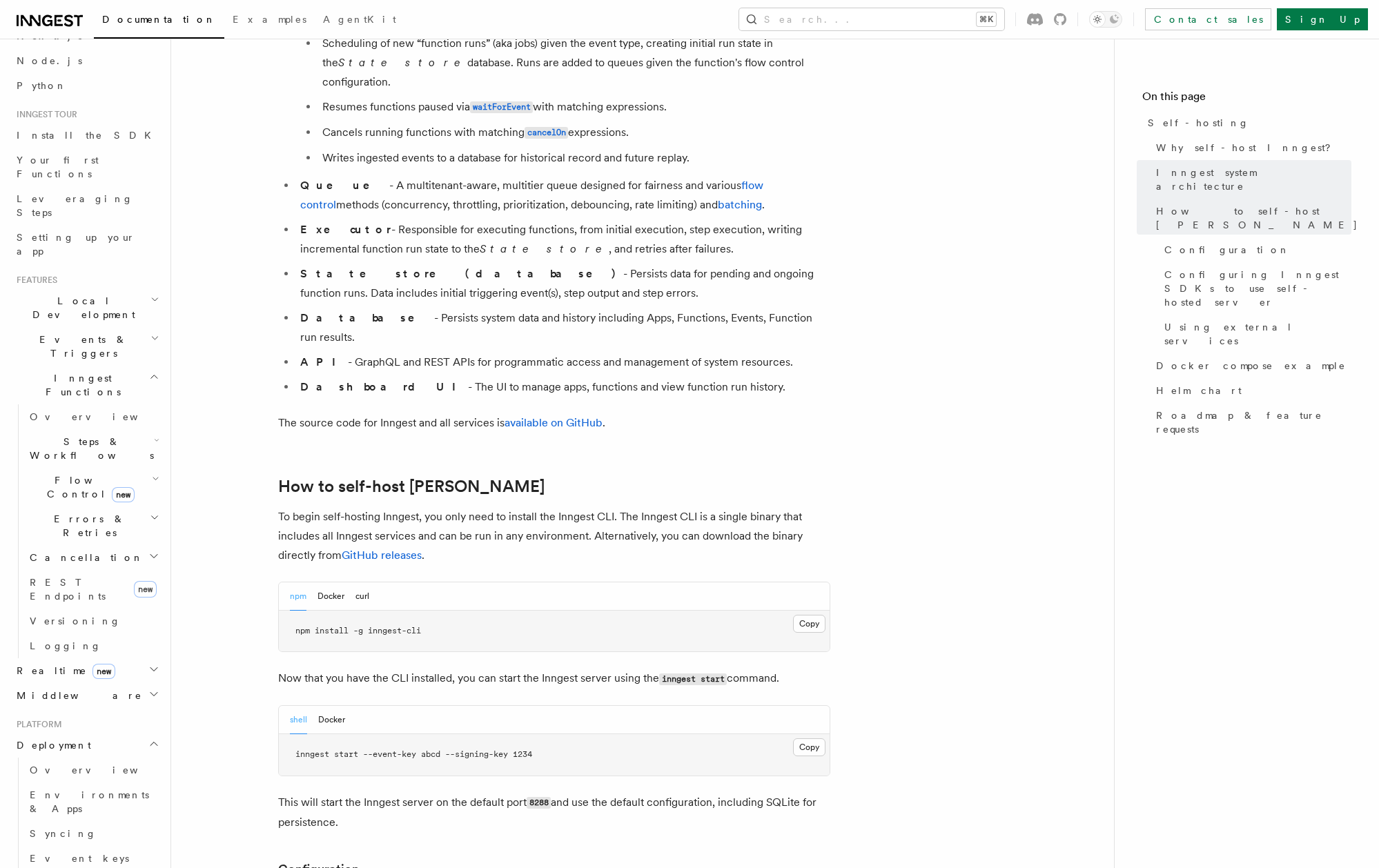
scroll to position [72, 0]
click at [81, 337] on span "Events & Triggers" at bounding box center [80, 351] width 139 height 27
click at [65, 602] on span "Webhooks" at bounding box center [68, 608] width 77 height 14
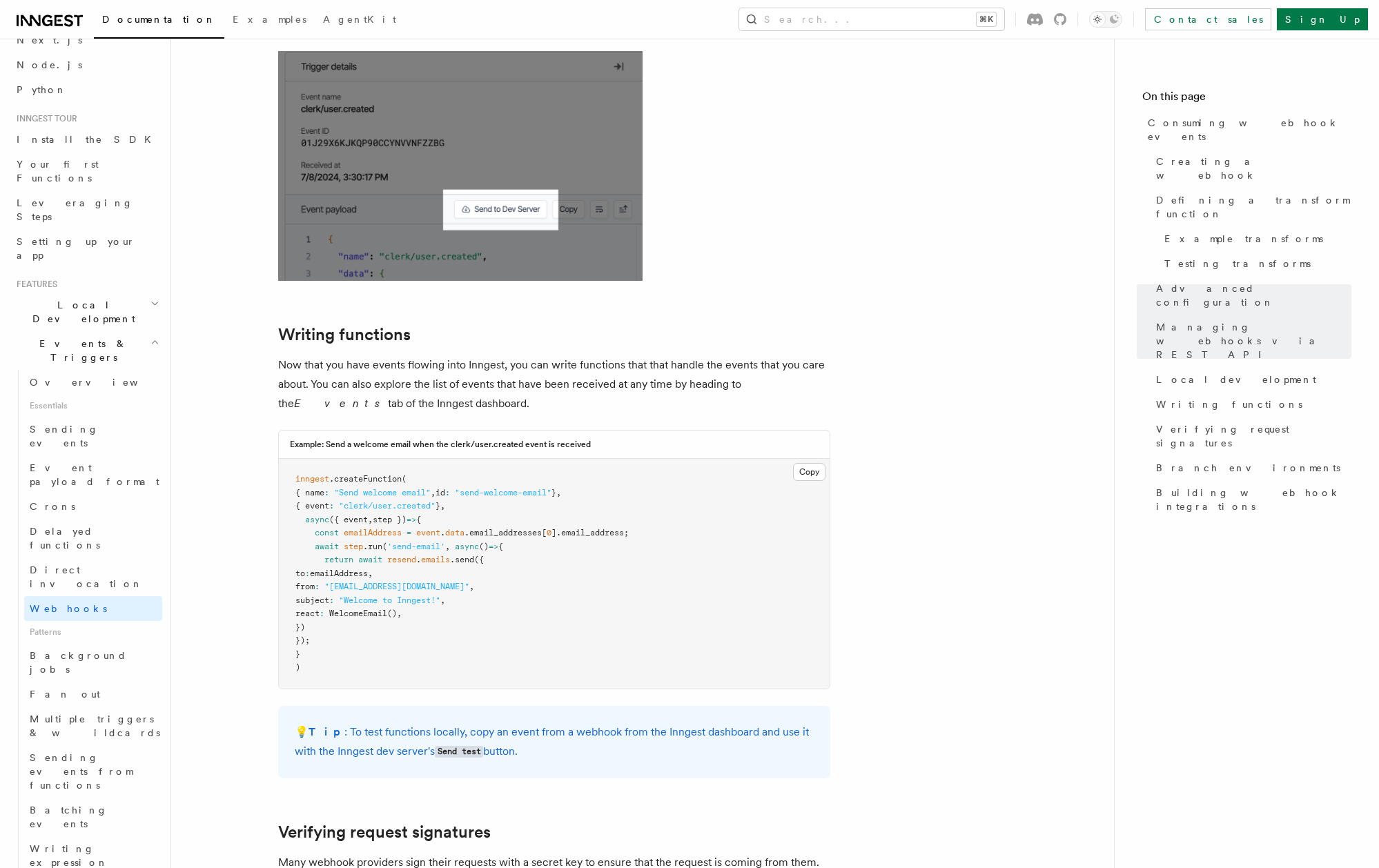
scroll to position [3305, 0]
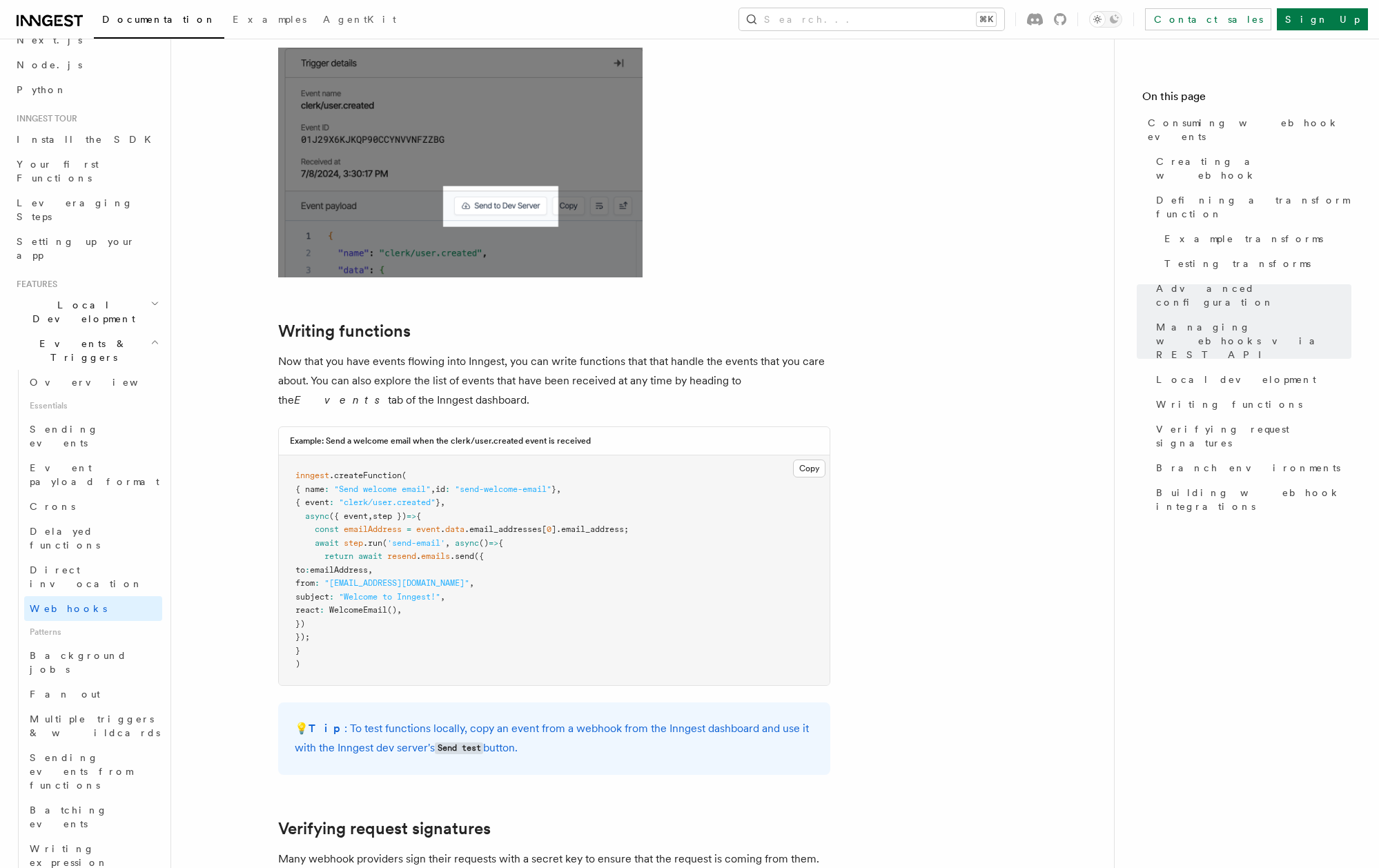
click at [1332, 31] on div "Documentation Examples AgentKit Search... ⌘K Contact sales Sign Up" at bounding box center [690, 19] width 1379 height 39
click at [1334, 24] on link "Sign Up" at bounding box center [1322, 19] width 91 height 22
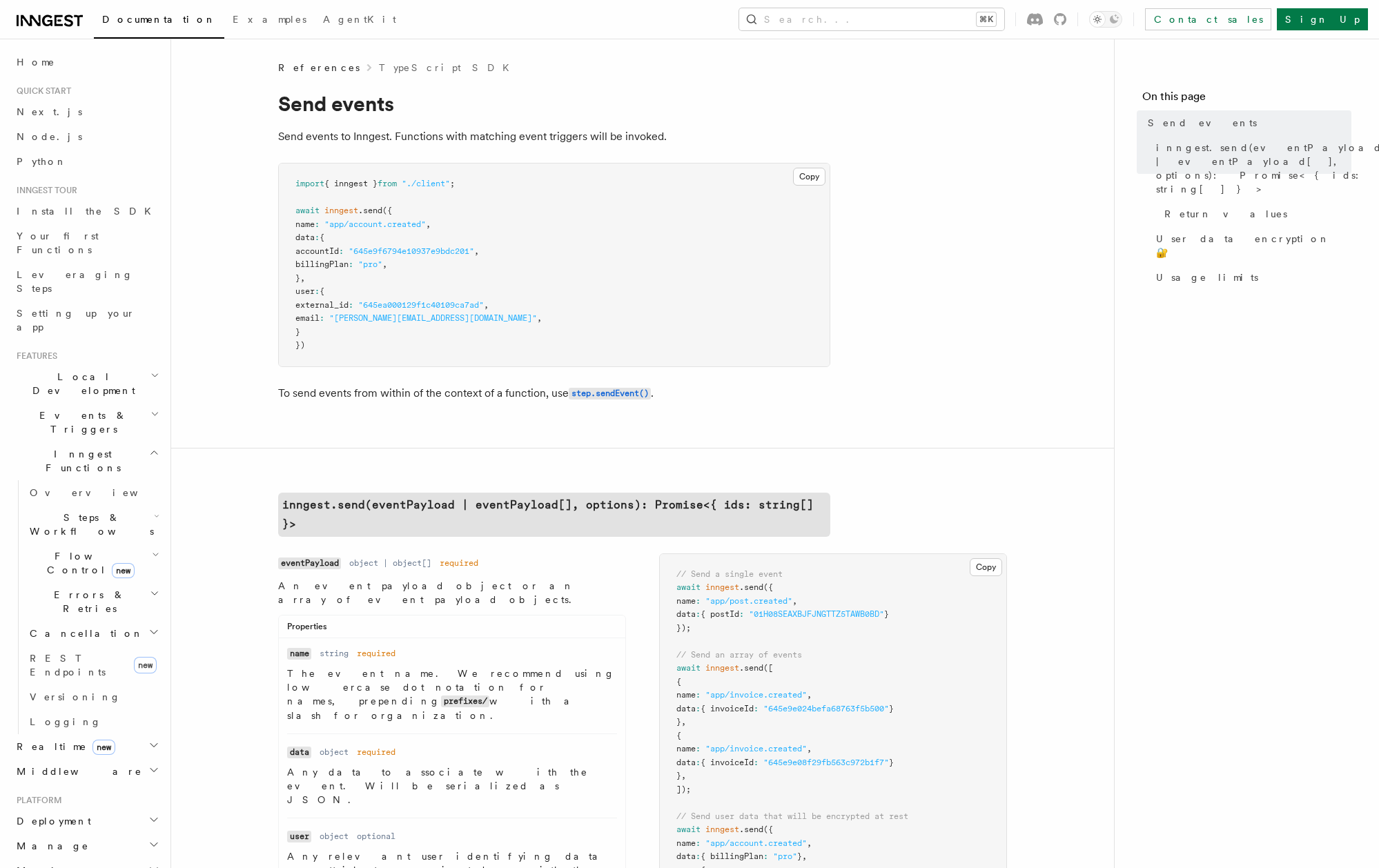
click at [40, 764] on span "Middleware" at bounding box center [76, 771] width 131 height 14
click at [60, 409] on span "Events & Triggers" at bounding box center [80, 422] width 139 height 27
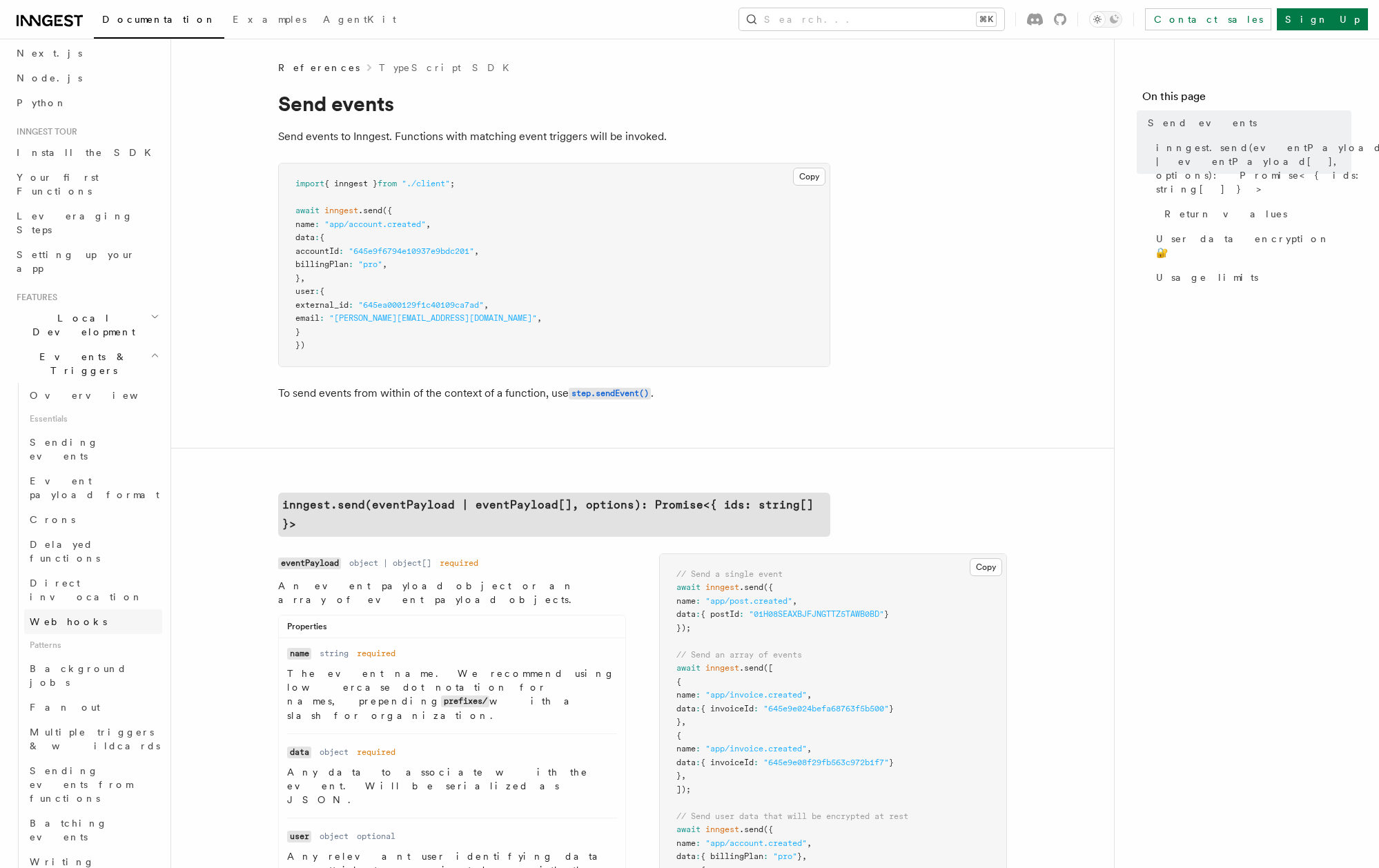
scroll to position [56, 0]
click at [80, 697] on link "Fan out" at bounding box center [93, 710] width 138 height 25
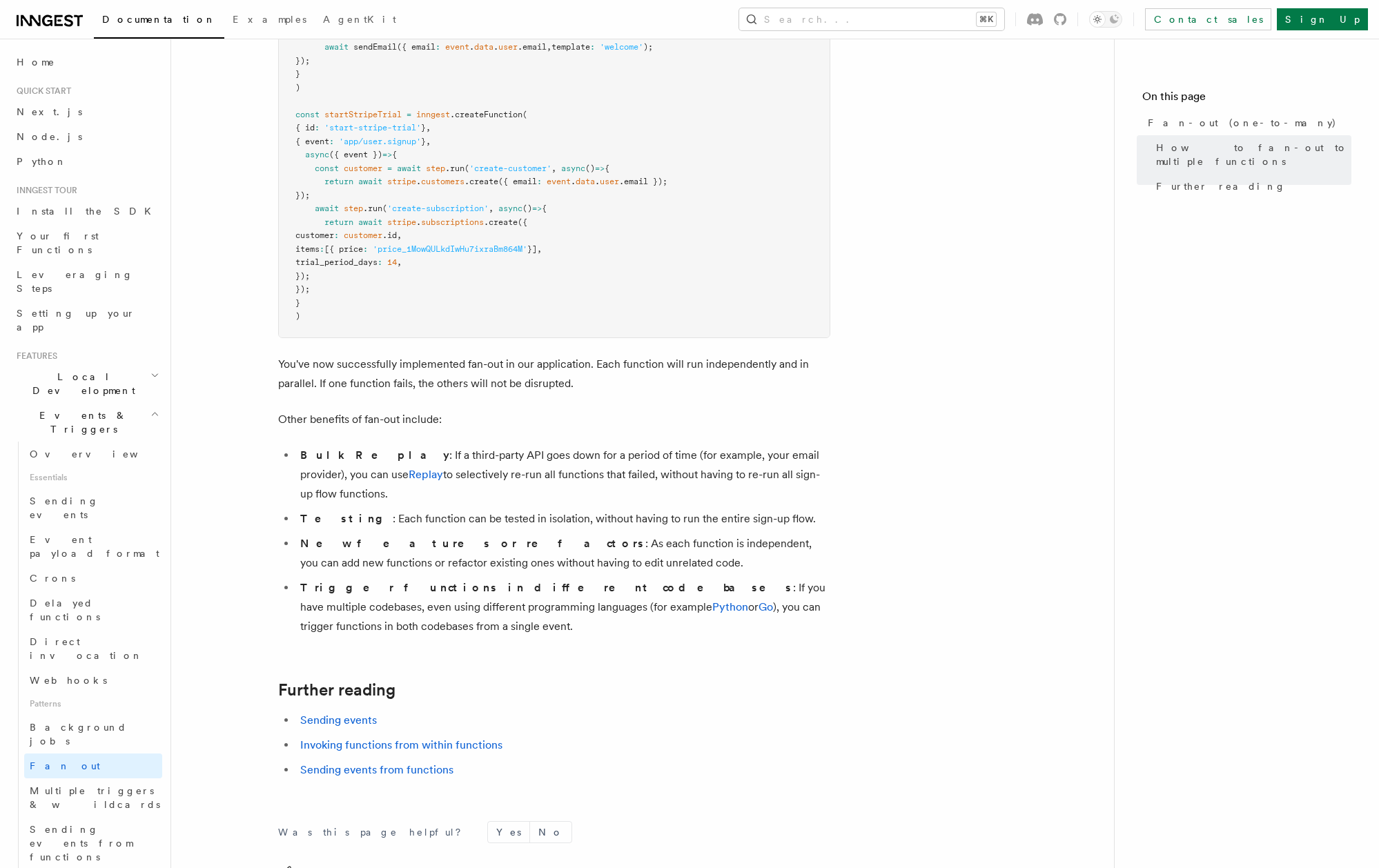
scroll to position [1450, 0]
click at [67, 824] on span "Sending events from functions" at bounding box center [81, 843] width 103 height 39
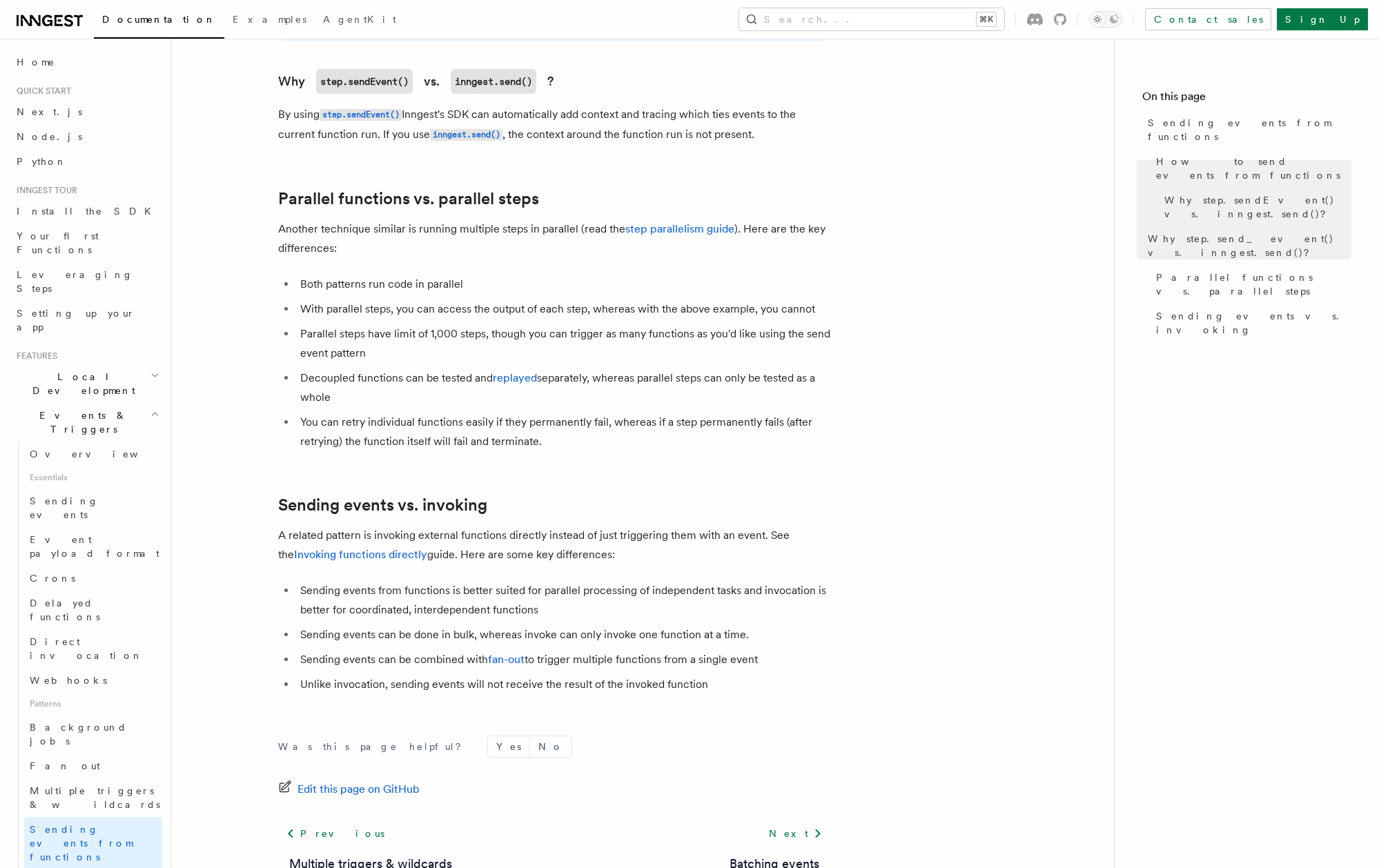
scroll to position [1617, 0]
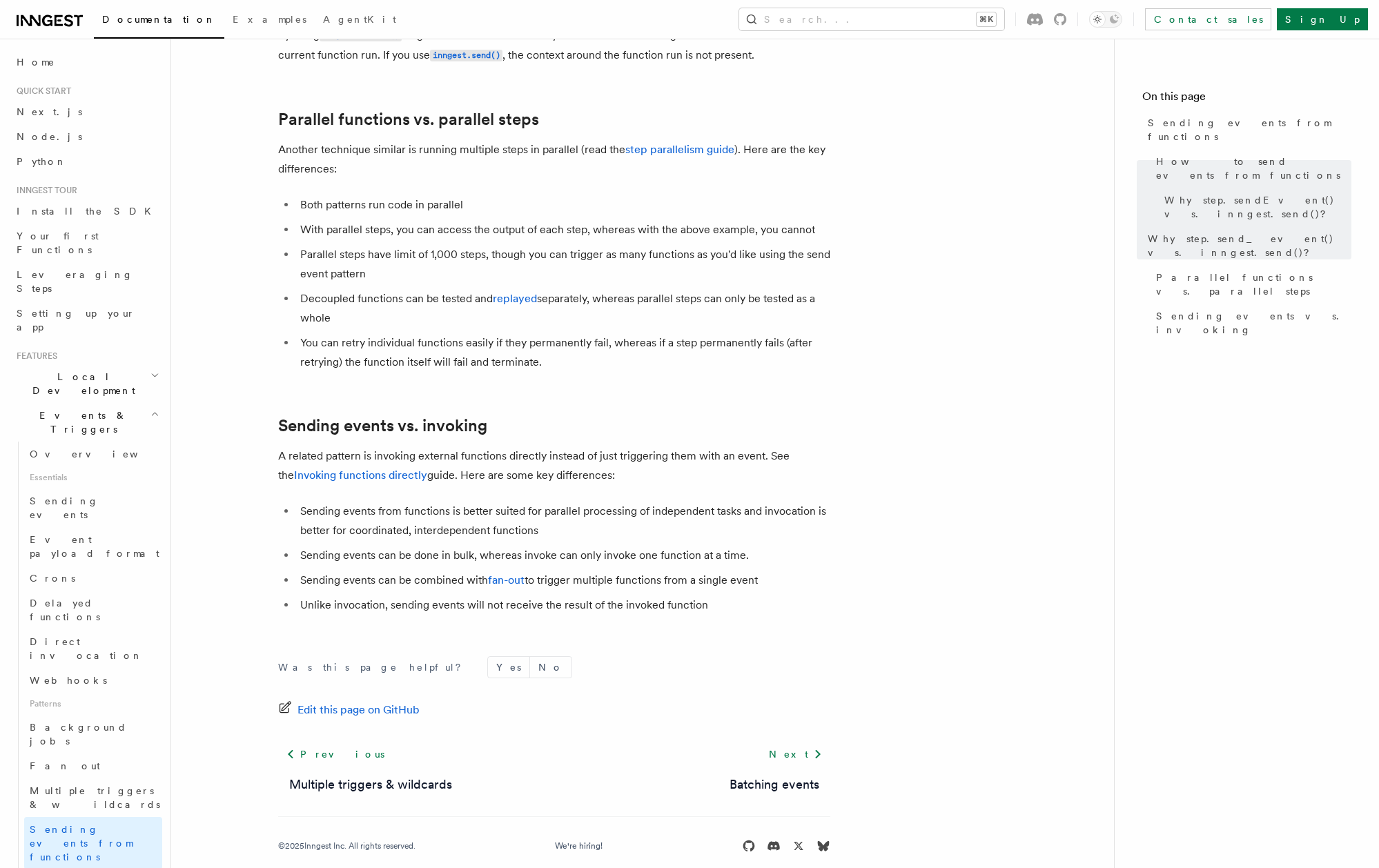
click at [708, 628] on div "Was this page helpful? Yes No Edit this page on GitHub Previous Multiple trigge…" at bounding box center [554, 757] width 552 height 257
